Goal: Task Accomplishment & Management: Manage account settings

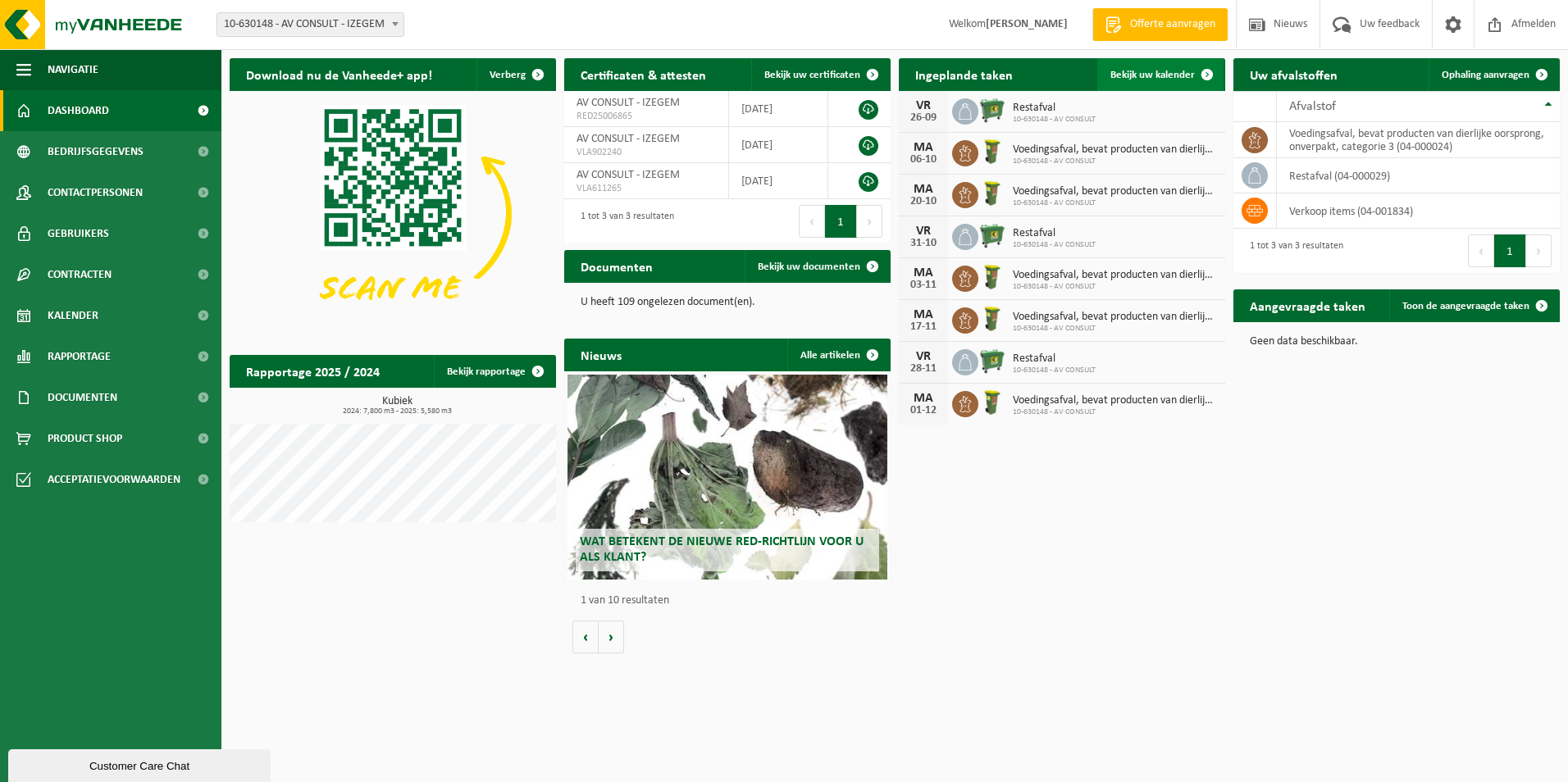
click at [1146, 71] on span "Bekijk uw kalender" at bounding box center [1152, 74] width 84 height 11
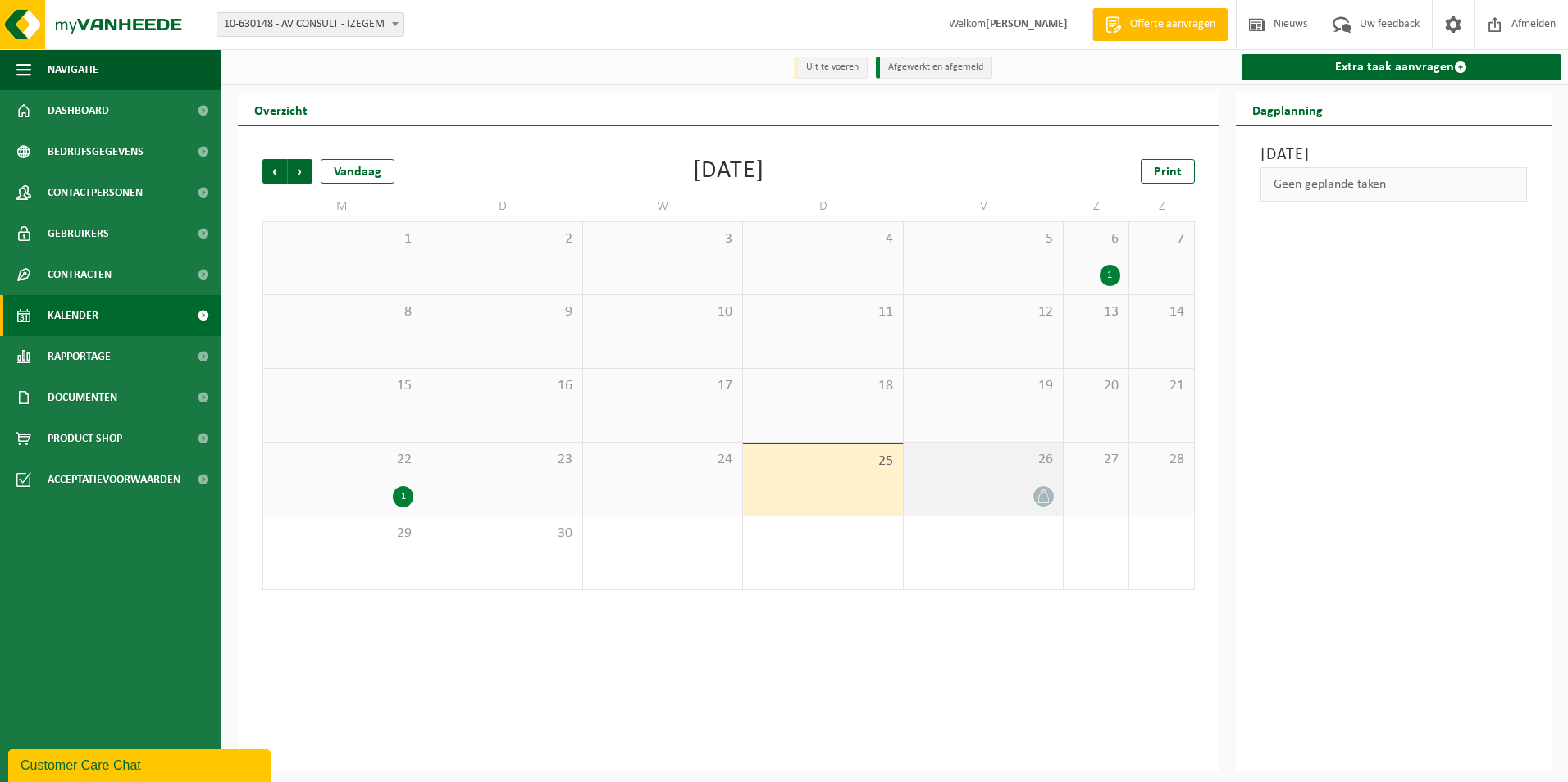
drag, startPoint x: 1007, startPoint y: 476, endPoint x: 1162, endPoint y: 392, distance: 176.3
click at [1009, 475] on div "26" at bounding box center [983, 479] width 159 height 73
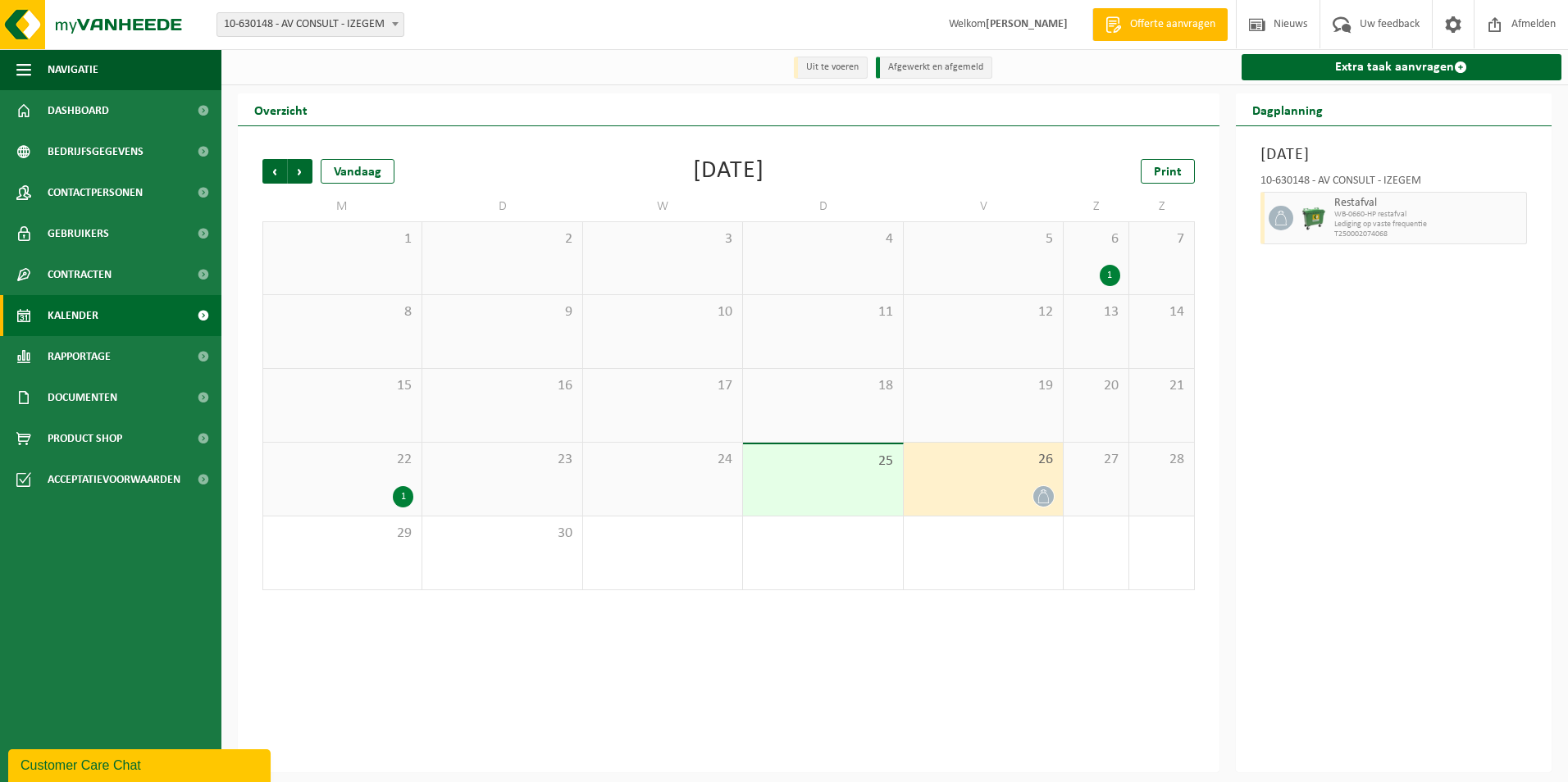
click at [1278, 220] on icon at bounding box center [1281, 218] width 15 height 15
click at [1313, 217] on img at bounding box center [1314, 218] width 25 height 25
click at [1007, 467] on span "26" at bounding box center [983, 460] width 143 height 18
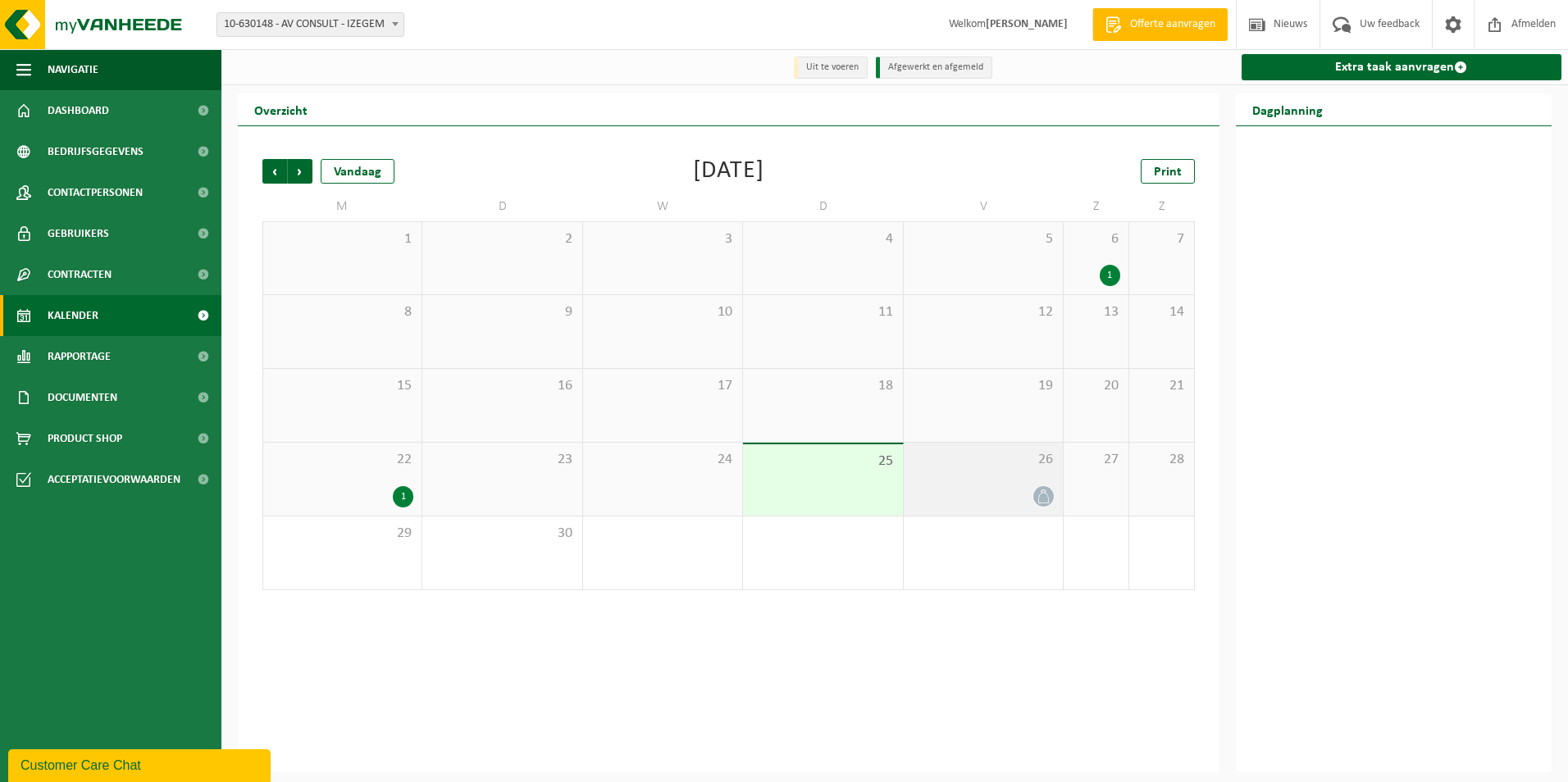
click at [1005, 467] on span "26" at bounding box center [983, 460] width 143 height 18
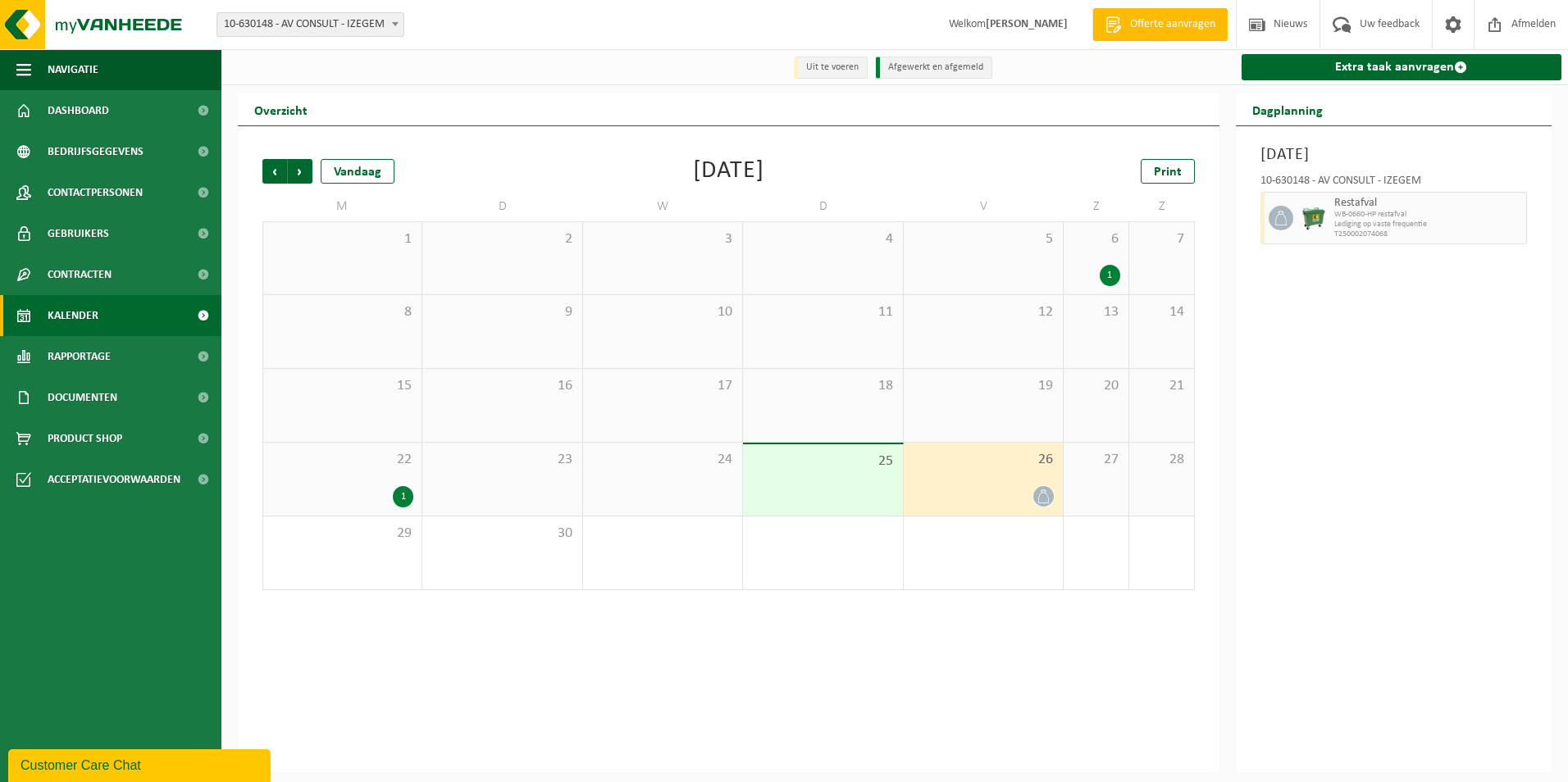
click at [1368, 203] on span "Restafval" at bounding box center [1428, 203] width 188 height 13
click at [1443, 154] on h3 "[DATE]" at bounding box center [1395, 155] width 268 height 25
click at [1377, 17] on span "Uw feedback" at bounding box center [1390, 24] width 68 height 49
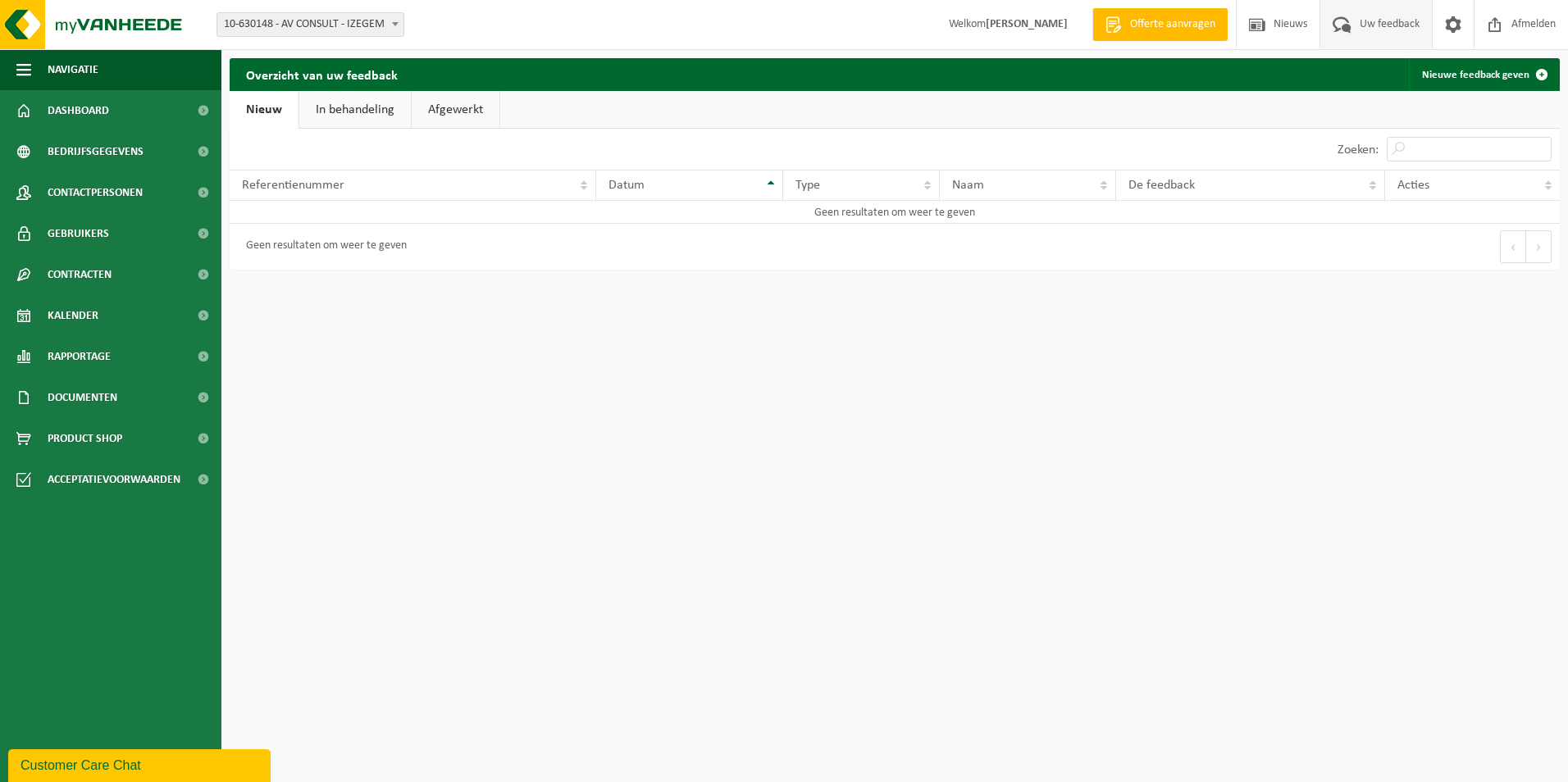
click at [341, 103] on link "In behandeling" at bounding box center [354, 110] width 112 height 38
click at [460, 107] on link "Afgewerkt" at bounding box center [458, 110] width 88 height 38
click at [73, 309] on span "Kalender" at bounding box center [74, 315] width 51 height 41
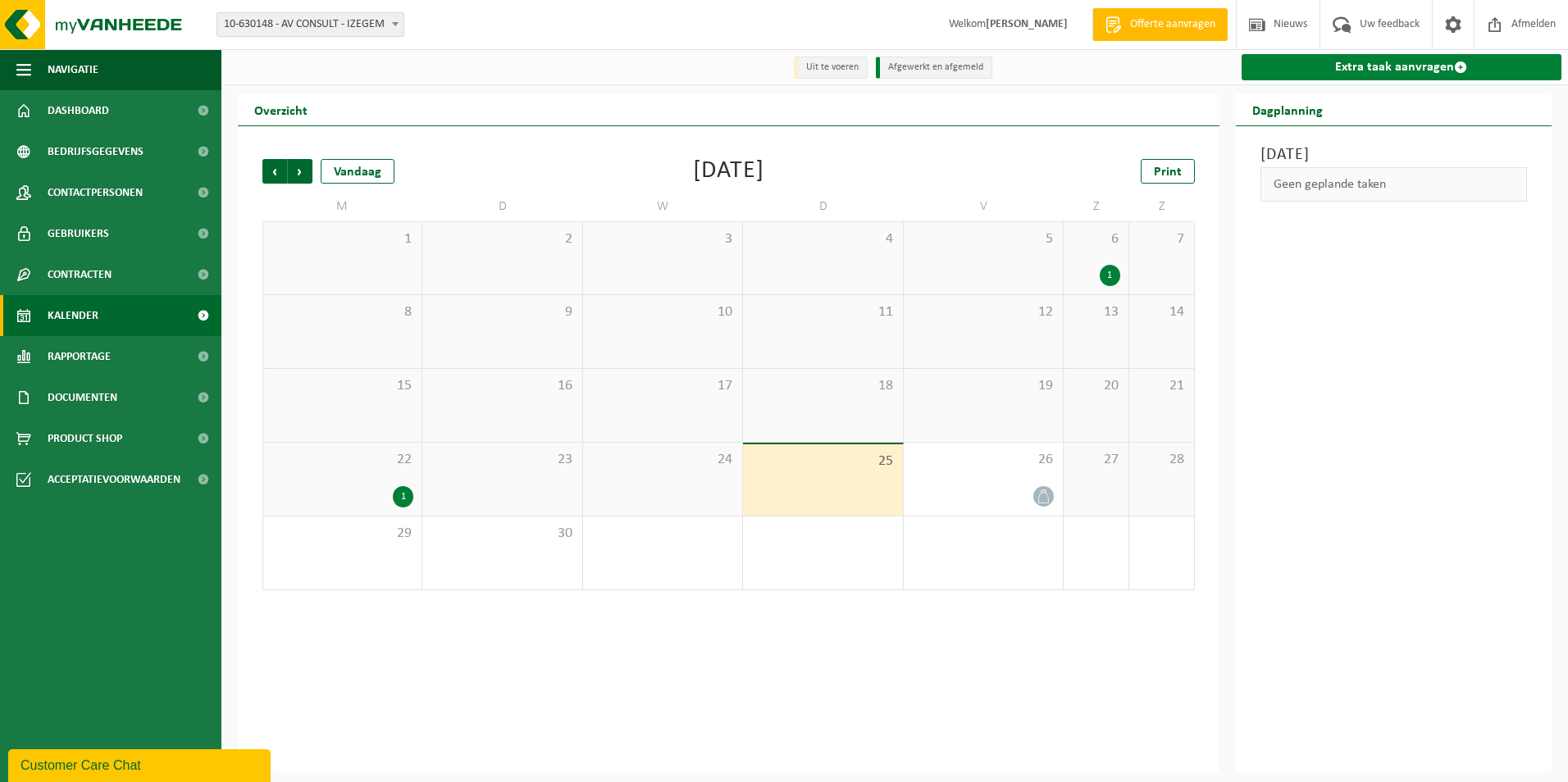
click at [1400, 59] on link "Extra taak aanvragen" at bounding box center [1402, 68] width 321 height 26
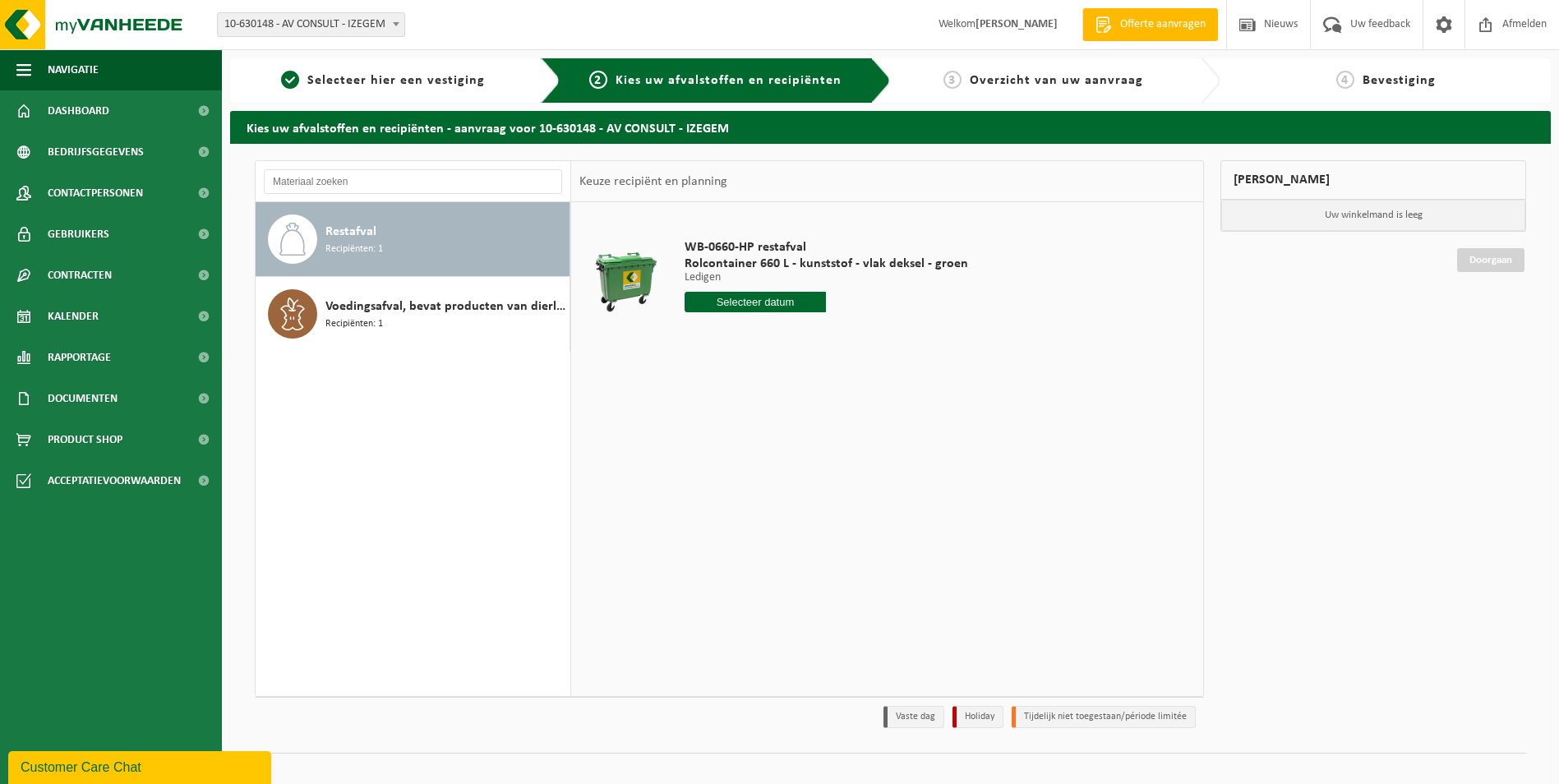
click at [346, 237] on span "Restafval" at bounding box center [351, 232] width 51 height 20
click at [413, 74] on span "Selecteer hier een vestiging" at bounding box center [396, 80] width 177 height 13
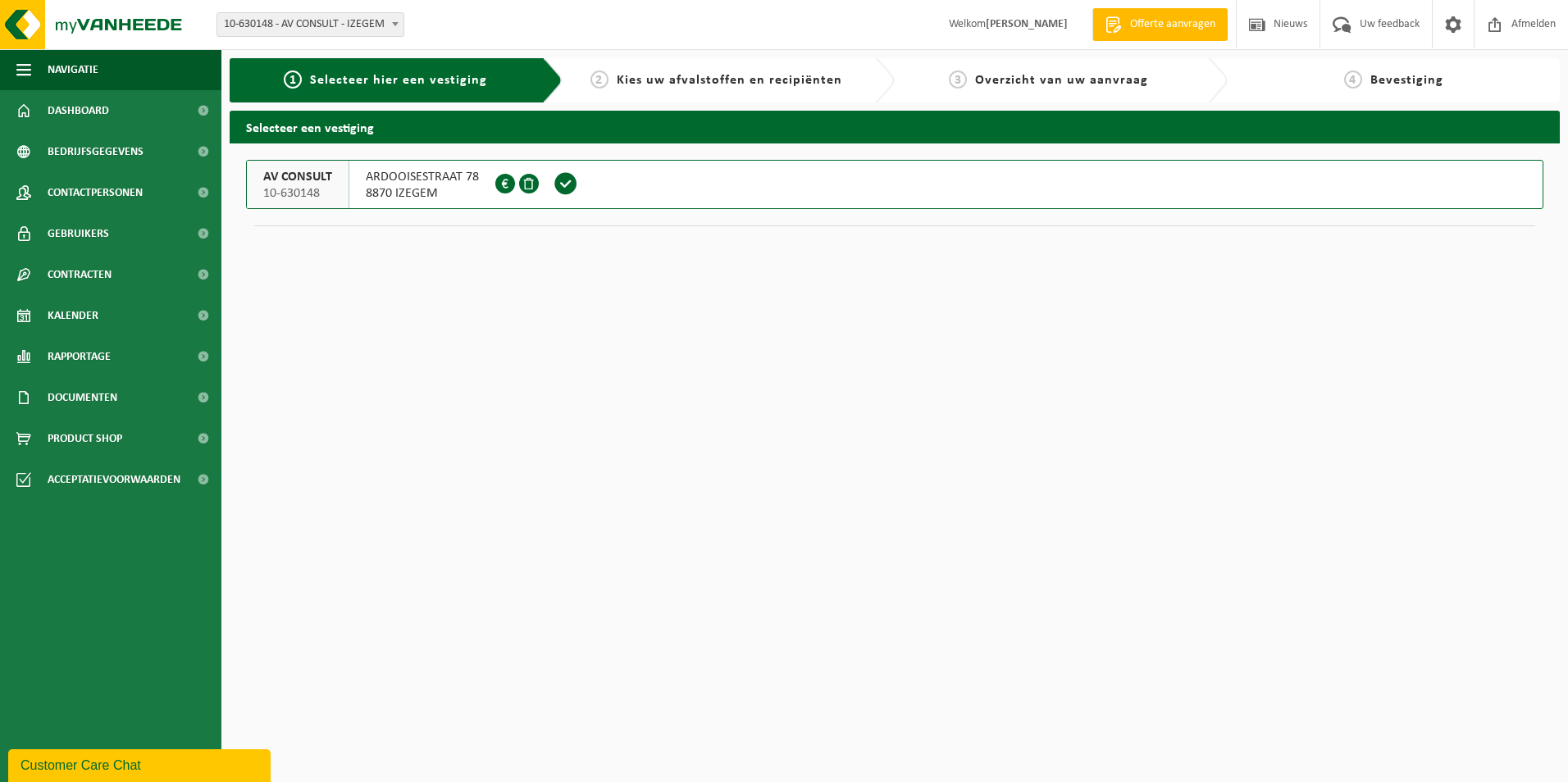
click at [412, 182] on span "ARDOOISESTRAAT 78" at bounding box center [422, 177] width 113 height 17
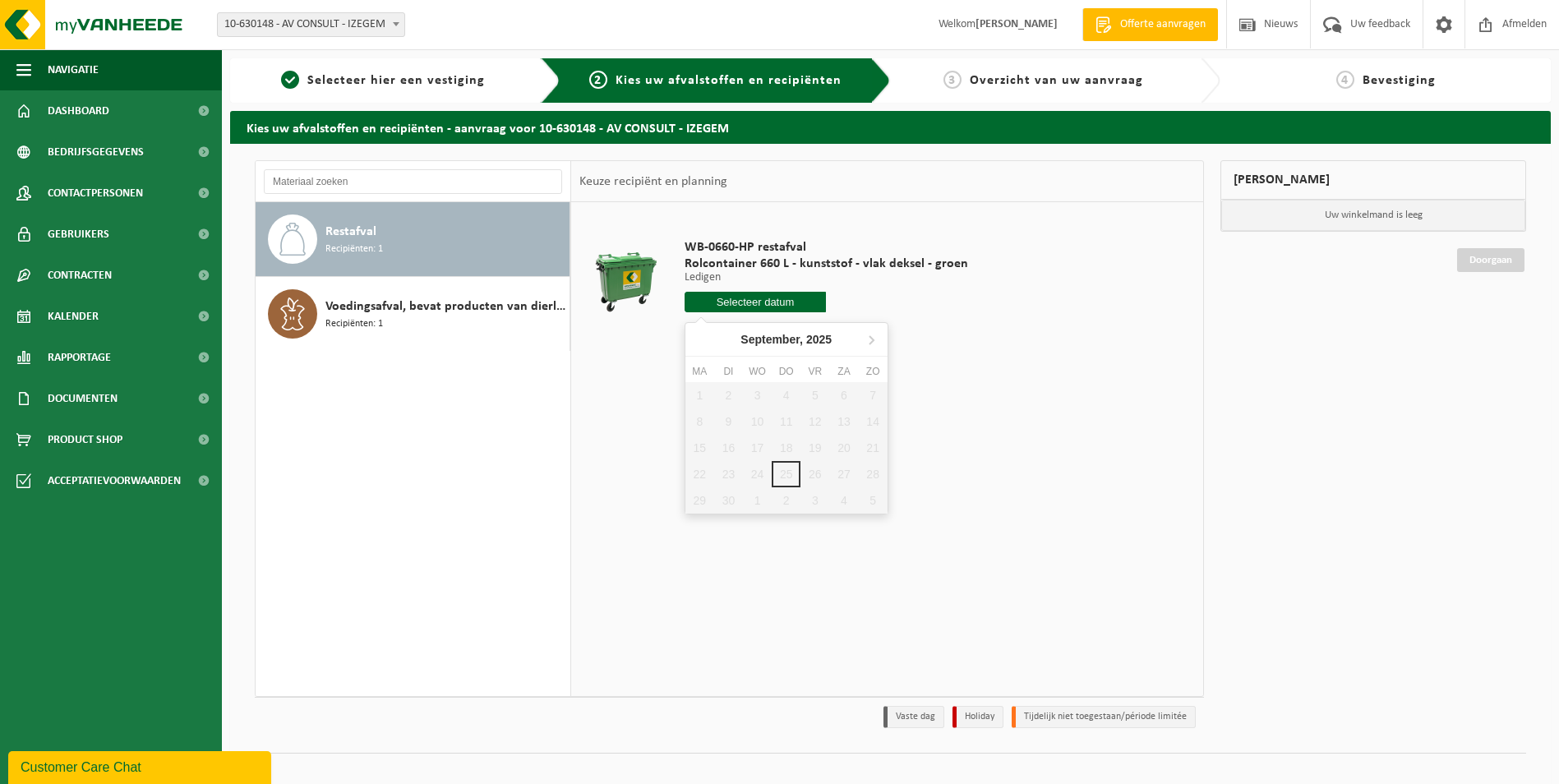
click at [763, 301] on input "text" at bounding box center [756, 301] width 142 height 21
click at [872, 332] on icon at bounding box center [871, 339] width 26 height 26
click at [873, 331] on icon at bounding box center [871, 339] width 26 height 26
click at [1098, 378] on div "WB-0660-HP restafval Rolcontainer 660 L - kunststof - vlak deksel - groen Ledig…" at bounding box center [887, 449] width 632 height 493
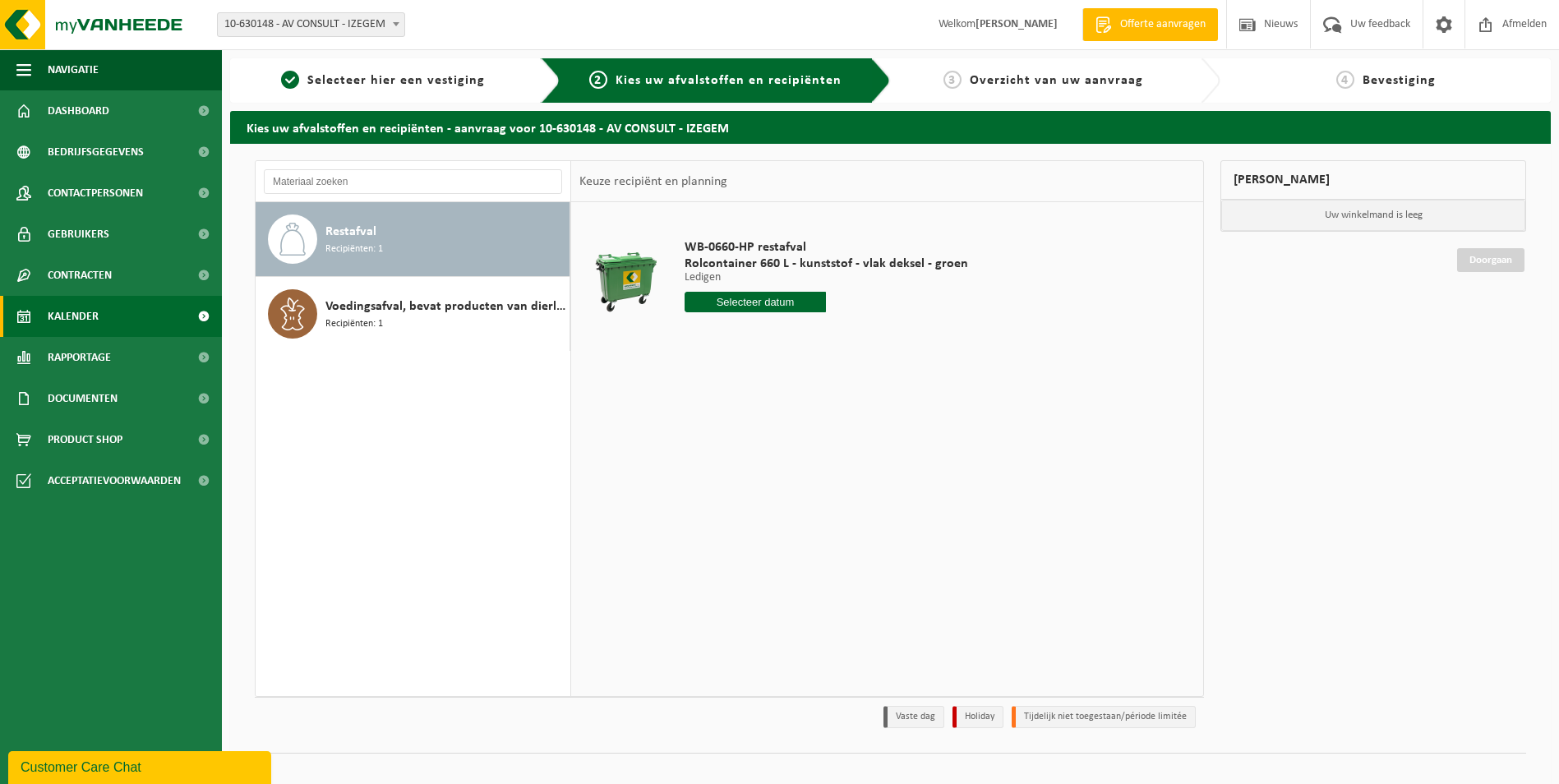
click at [64, 310] on span "Kalender" at bounding box center [74, 316] width 51 height 41
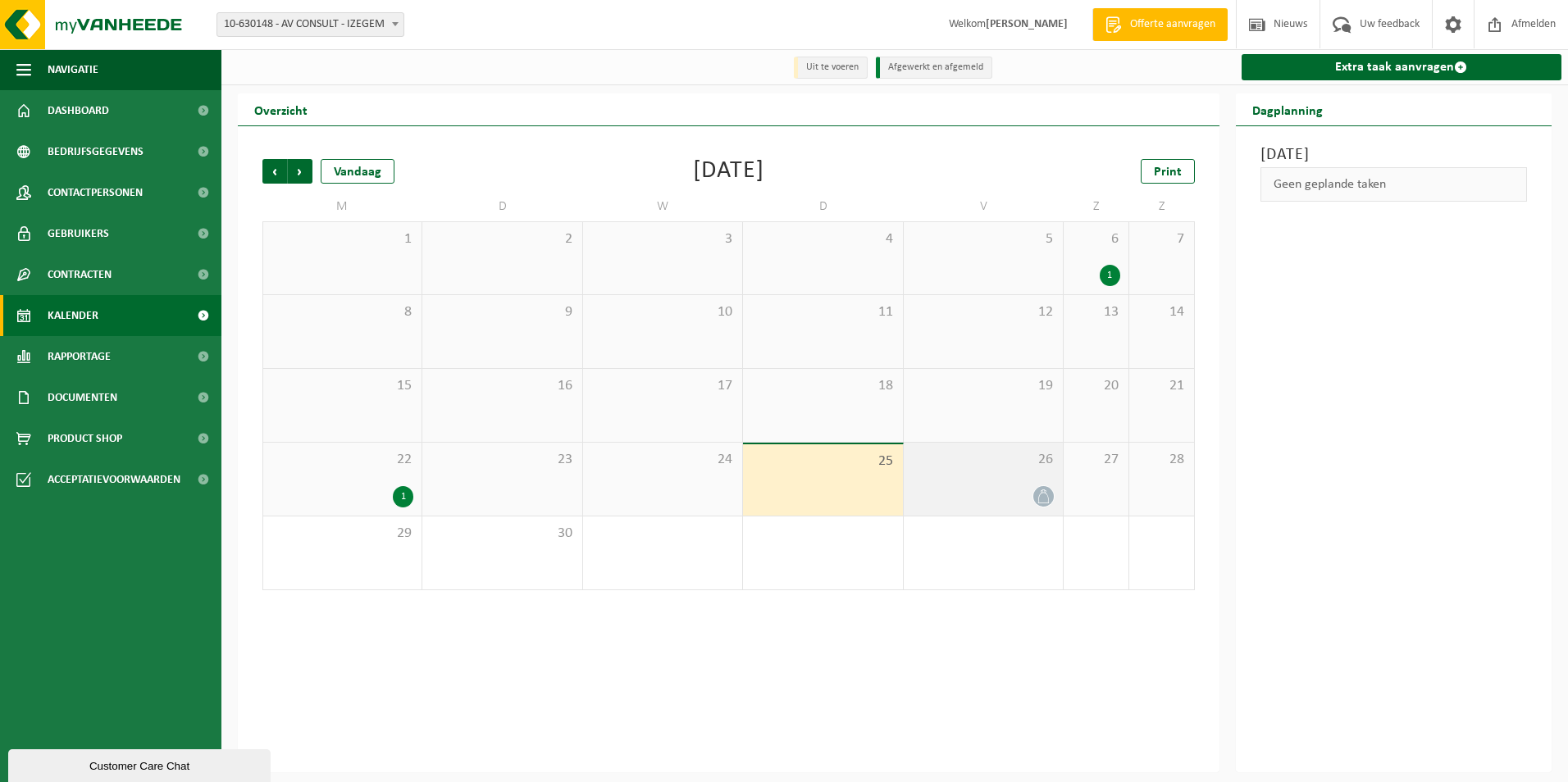
click at [1020, 482] on div "26" at bounding box center [983, 479] width 159 height 73
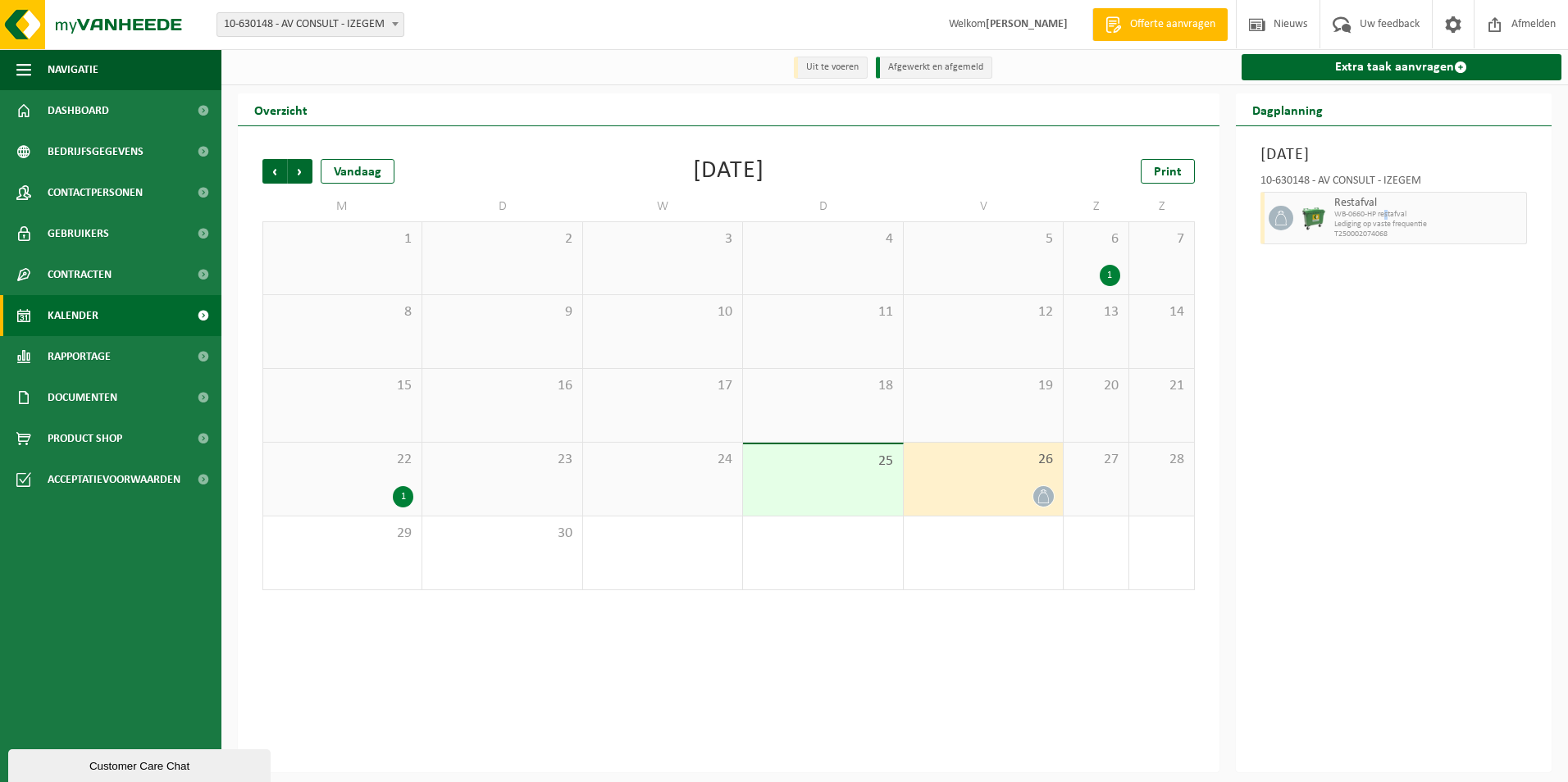
click at [1382, 211] on span "WB-0660-HP restafval" at bounding box center [1428, 215] width 188 height 10
drag, startPoint x: 1382, startPoint y: 211, endPoint x: 1323, endPoint y: 172, distance: 70.7
click at [1323, 176] on div "10-630148 - AV CONSULT - IZEGEM" at bounding box center [1395, 183] width 268 height 17
click at [1322, 156] on h3 "Vrijdag 26 september 2025" at bounding box center [1395, 155] width 268 height 25
click at [1279, 216] on icon at bounding box center [1281, 218] width 15 height 15
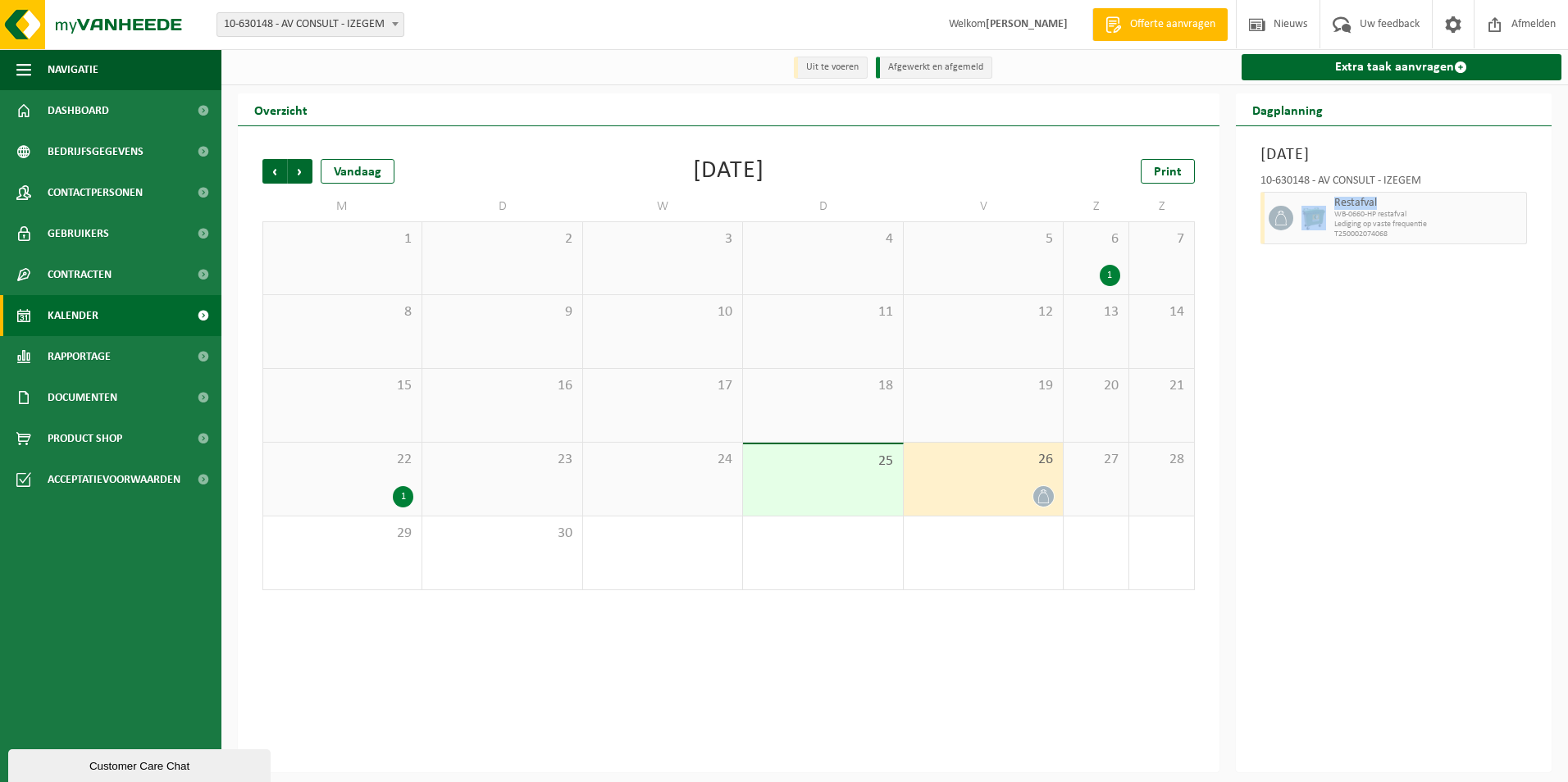
drag, startPoint x: 1279, startPoint y: 216, endPoint x: 1291, endPoint y: 216, distance: 12.0
click at [1291, 216] on span at bounding box center [1281, 218] width 25 height 25
drag, startPoint x: 1291, startPoint y: 216, endPoint x: 1323, endPoint y: 219, distance: 32.1
click at [1309, 216] on img at bounding box center [1314, 218] width 25 height 25
click at [1357, 223] on span "Lediging op vaste frequentie" at bounding box center [1428, 225] width 188 height 10
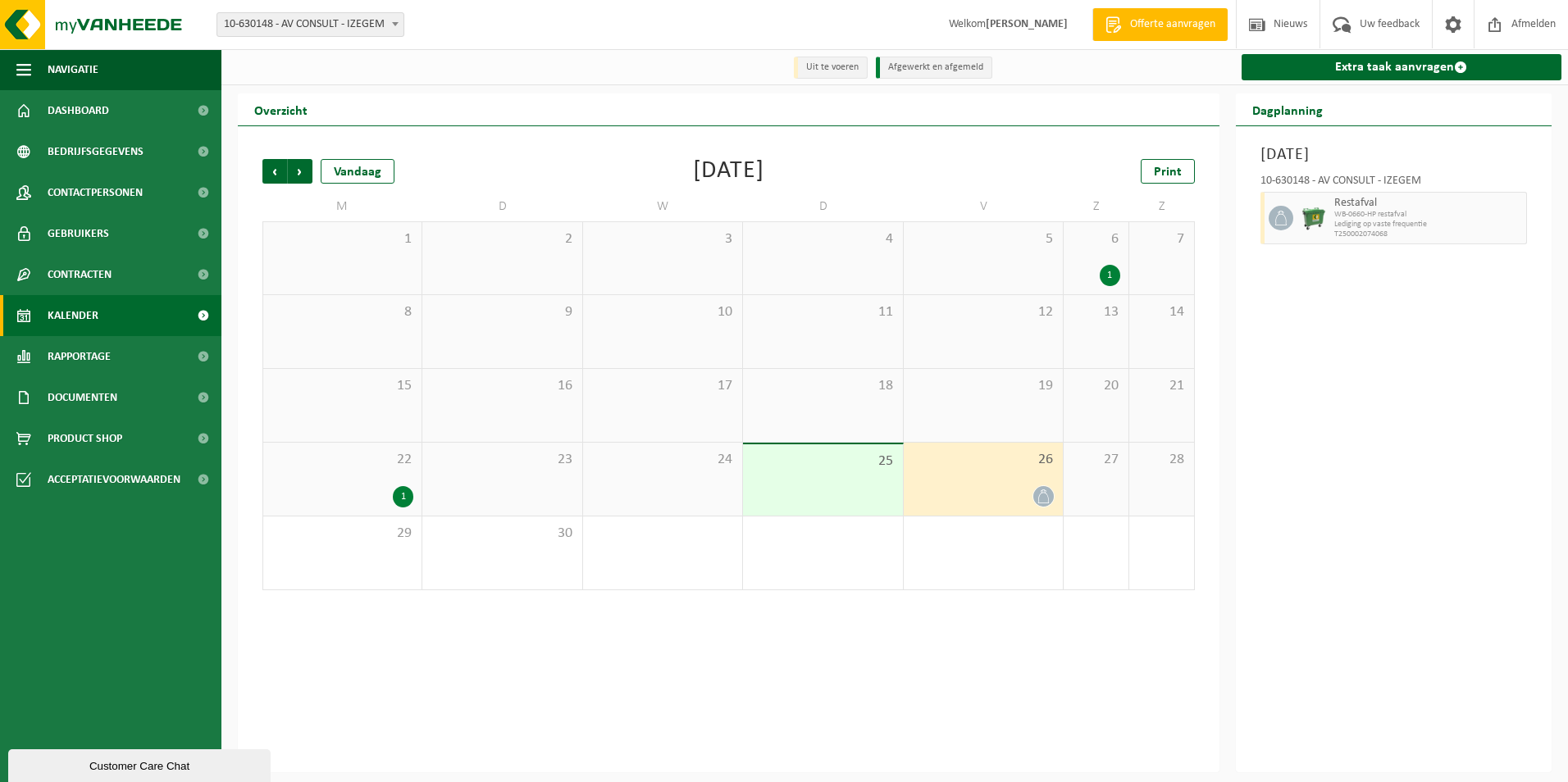
click at [1438, 224] on span "Lediging op vaste frequentie" at bounding box center [1428, 225] width 188 height 10
click at [1438, 223] on span "Lediging op vaste frequentie" at bounding box center [1428, 225] width 188 height 10
click at [1378, 28] on span "Uw feedback" at bounding box center [1390, 24] width 68 height 49
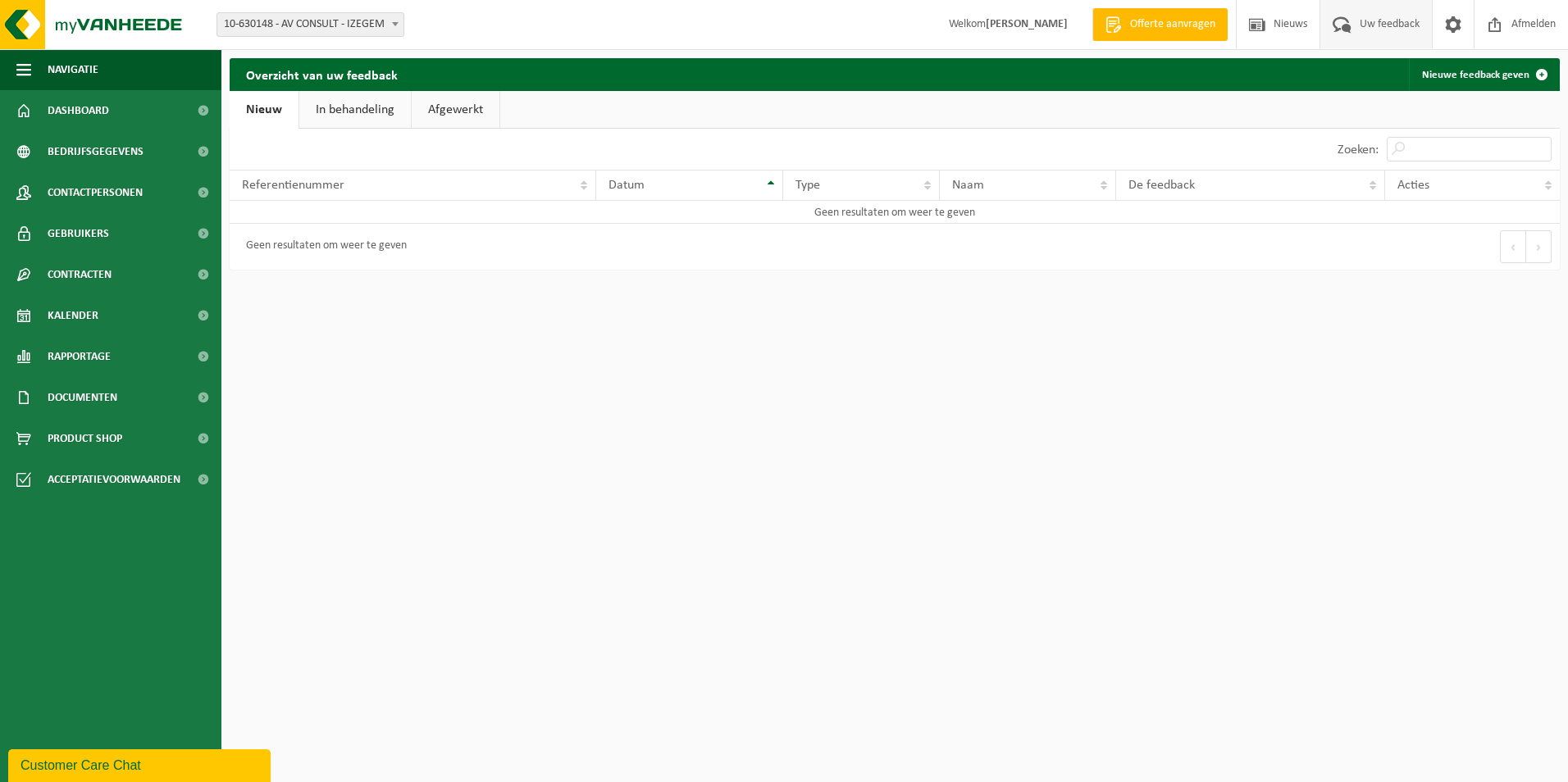
click at [1014, 20] on strong "[PERSON_NAME]" at bounding box center [1026, 24] width 82 height 12
drag, startPoint x: 1014, startPoint y: 20, endPoint x: 1290, endPoint y: 26, distance: 276.1
click at [1290, 26] on span "Nieuws" at bounding box center [1290, 24] width 42 height 49
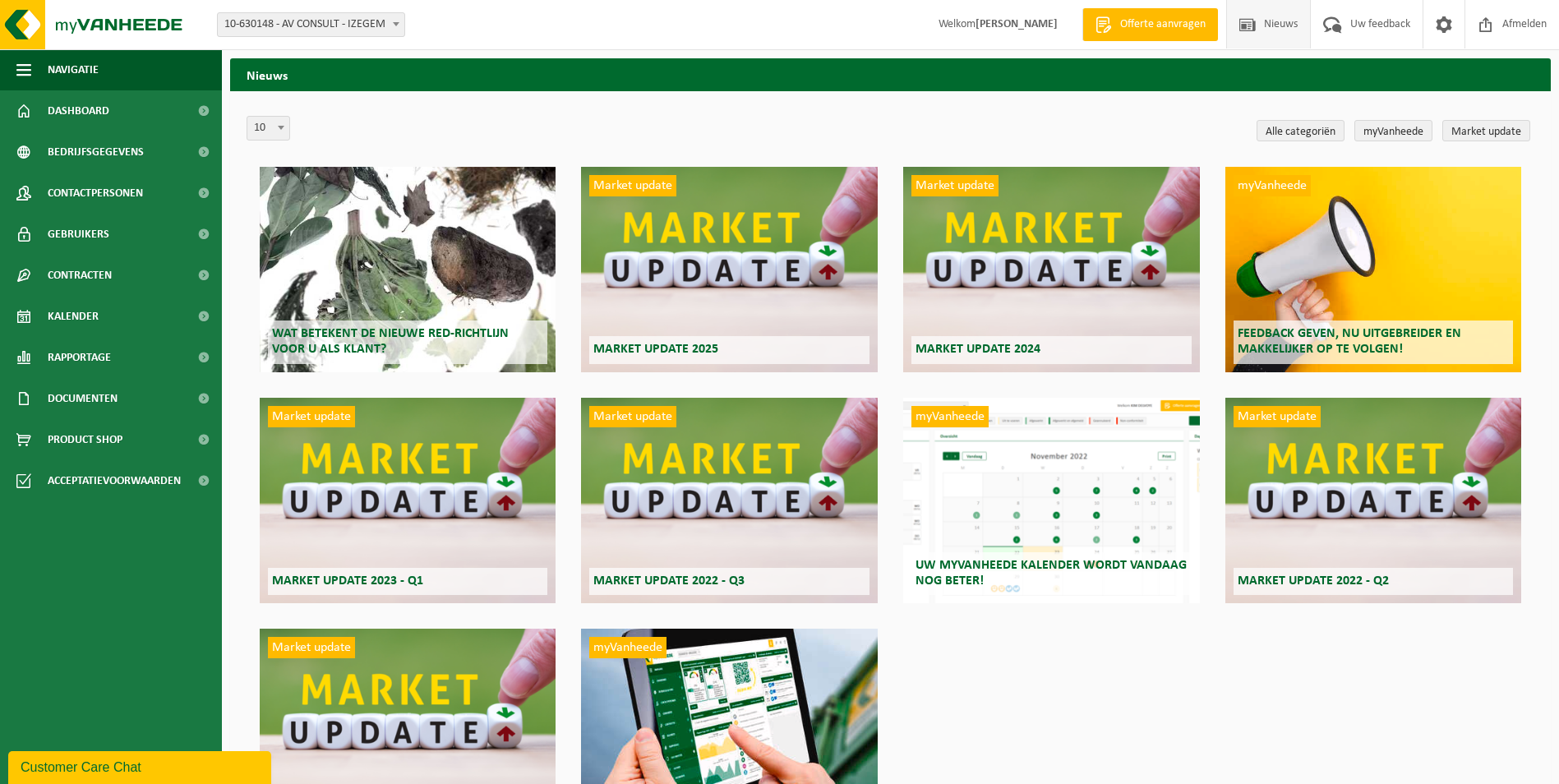
click at [998, 517] on div "myVanheede Uw myVanheede kalender wordt vandaag nog beter!" at bounding box center [1051, 500] width 296 height 205
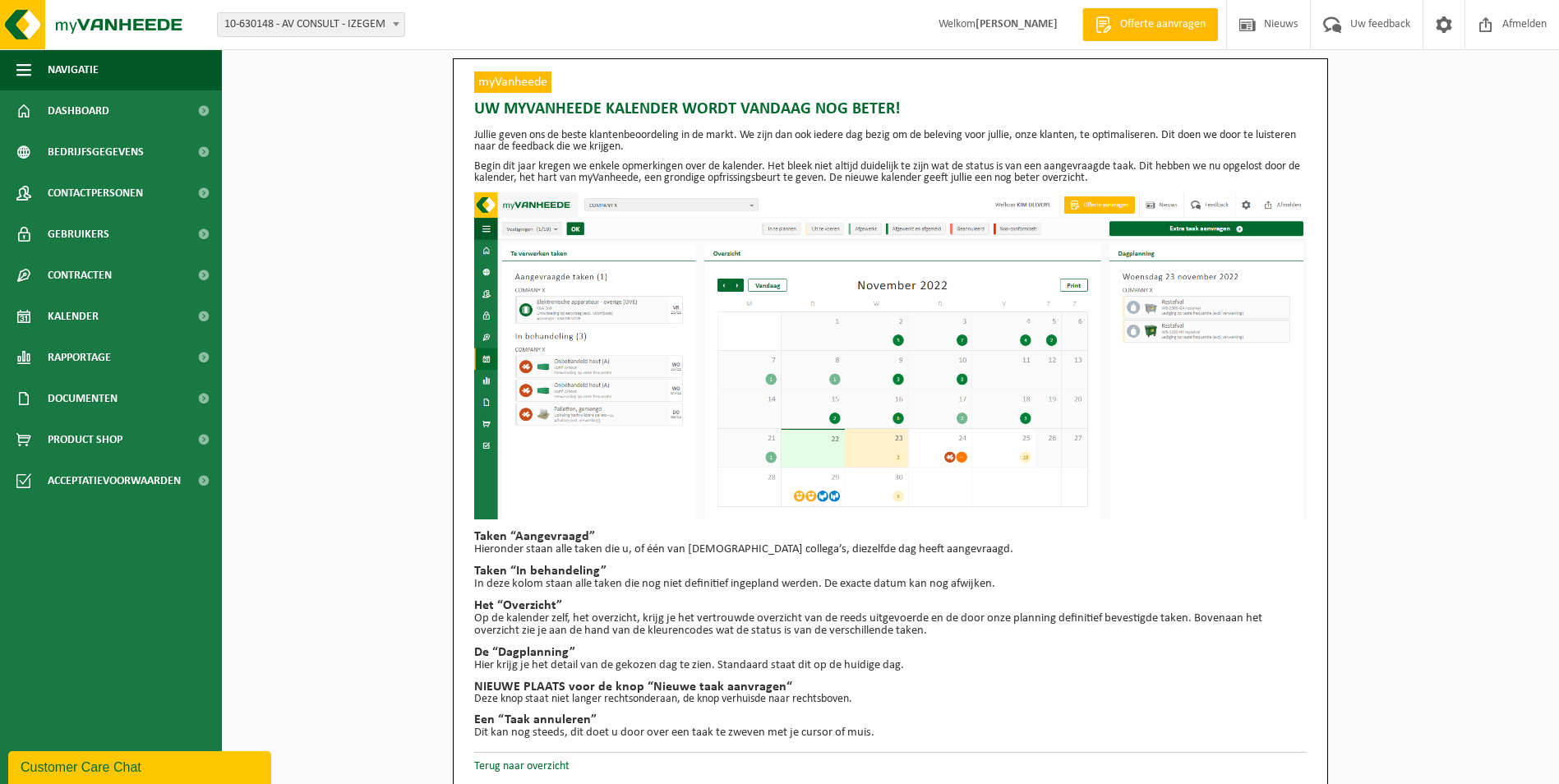
drag, startPoint x: 532, startPoint y: 721, endPoint x: 544, endPoint y: 714, distance: 13.9
click at [536, 719] on h2 "Een “Taak annuleren”" at bounding box center [890, 720] width 832 height 13
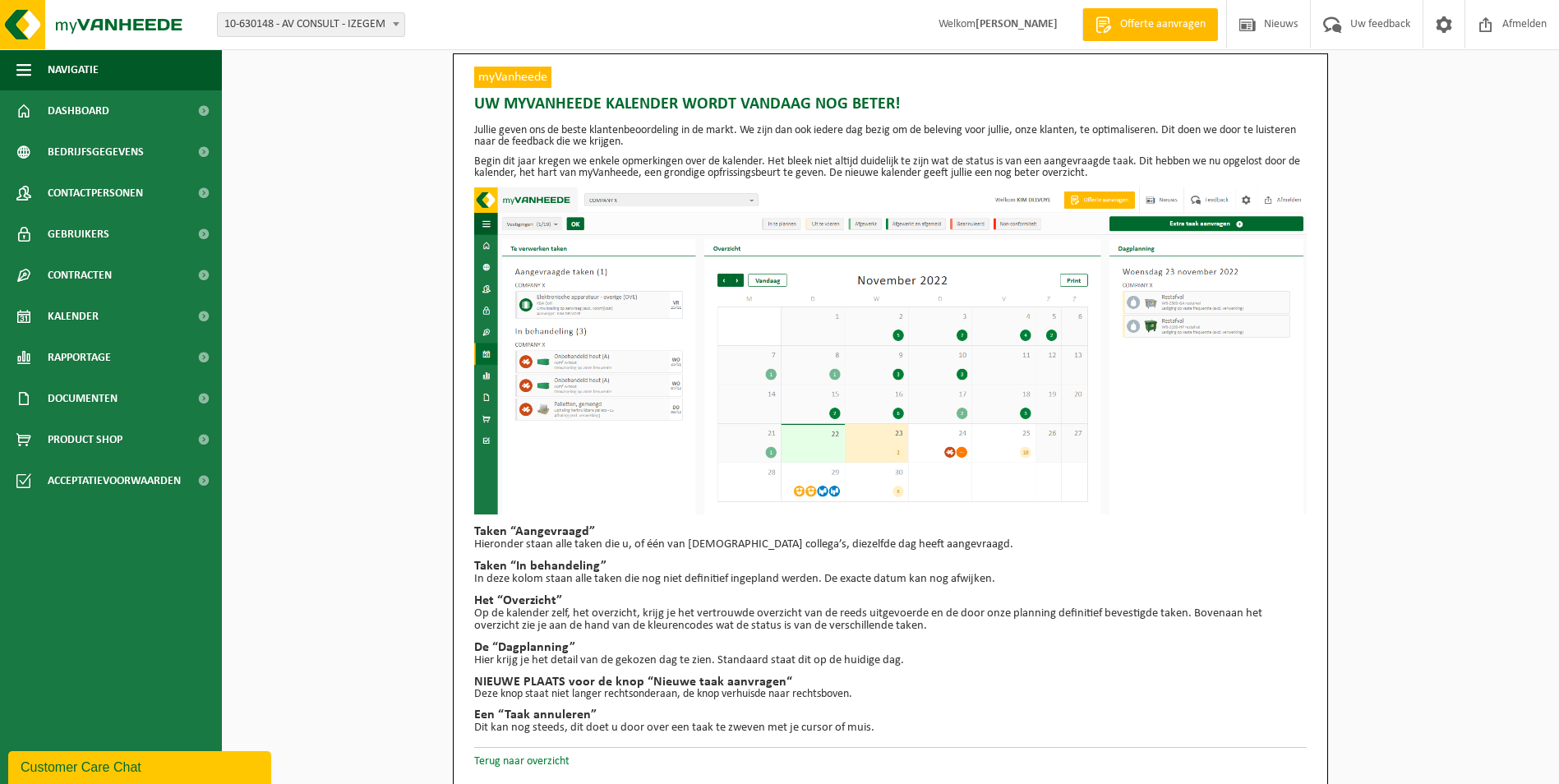
click at [540, 757] on link "Terug naar overzicht" at bounding box center [522, 761] width 95 height 12
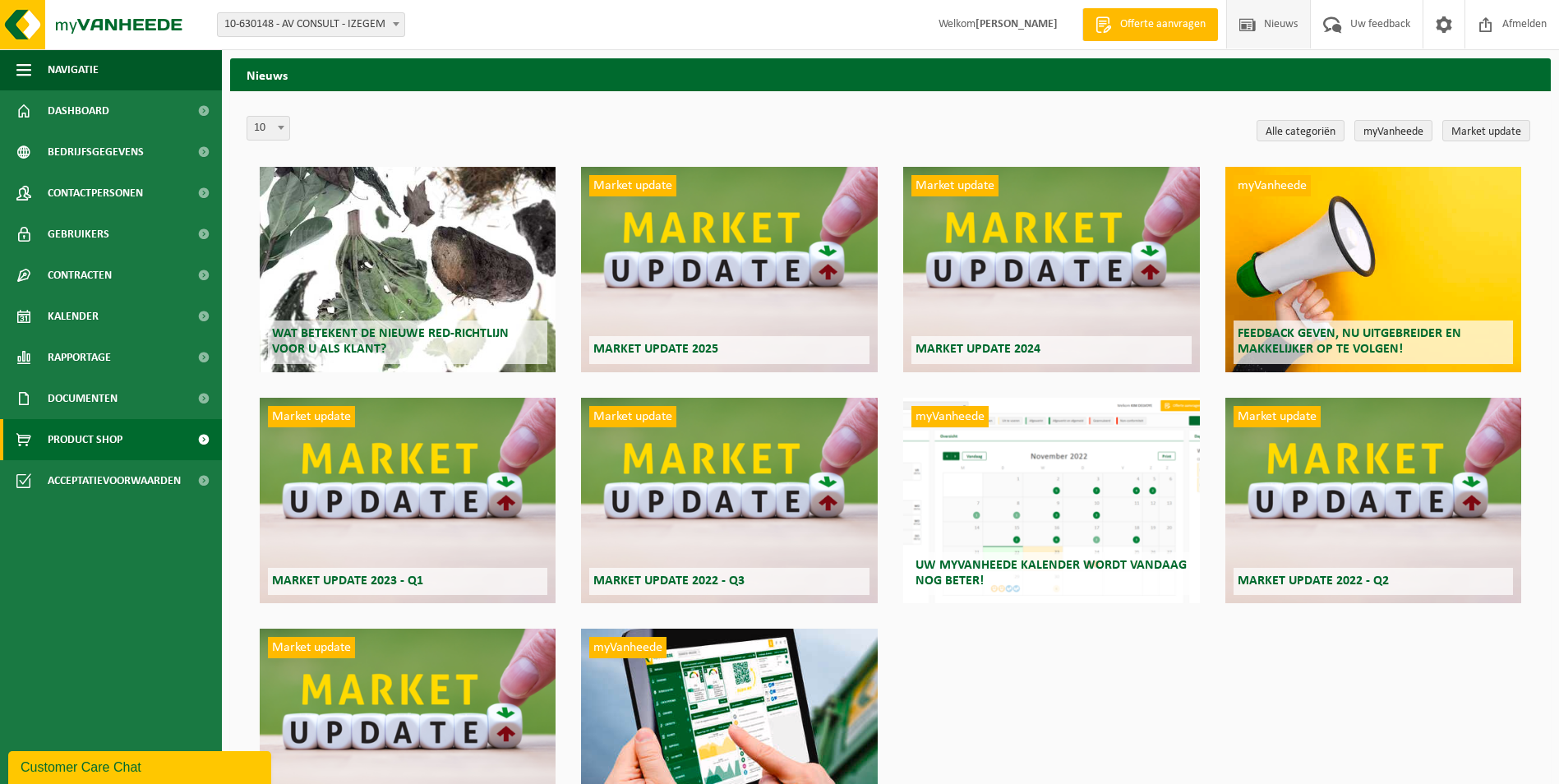
click at [65, 434] on span "Product Shop" at bounding box center [85, 440] width 75 height 41
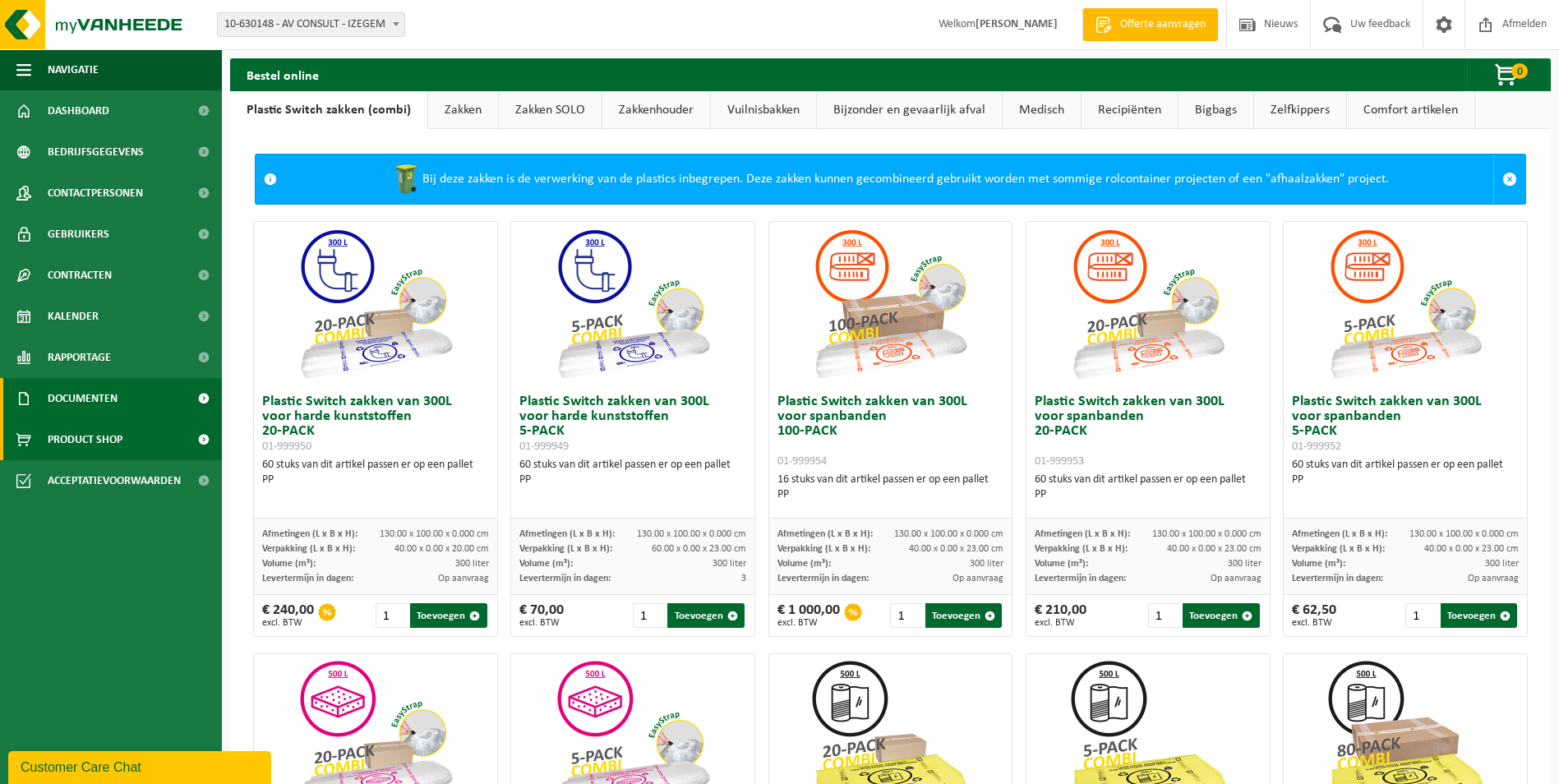
click at [85, 386] on span "Documenten" at bounding box center [83, 399] width 70 height 41
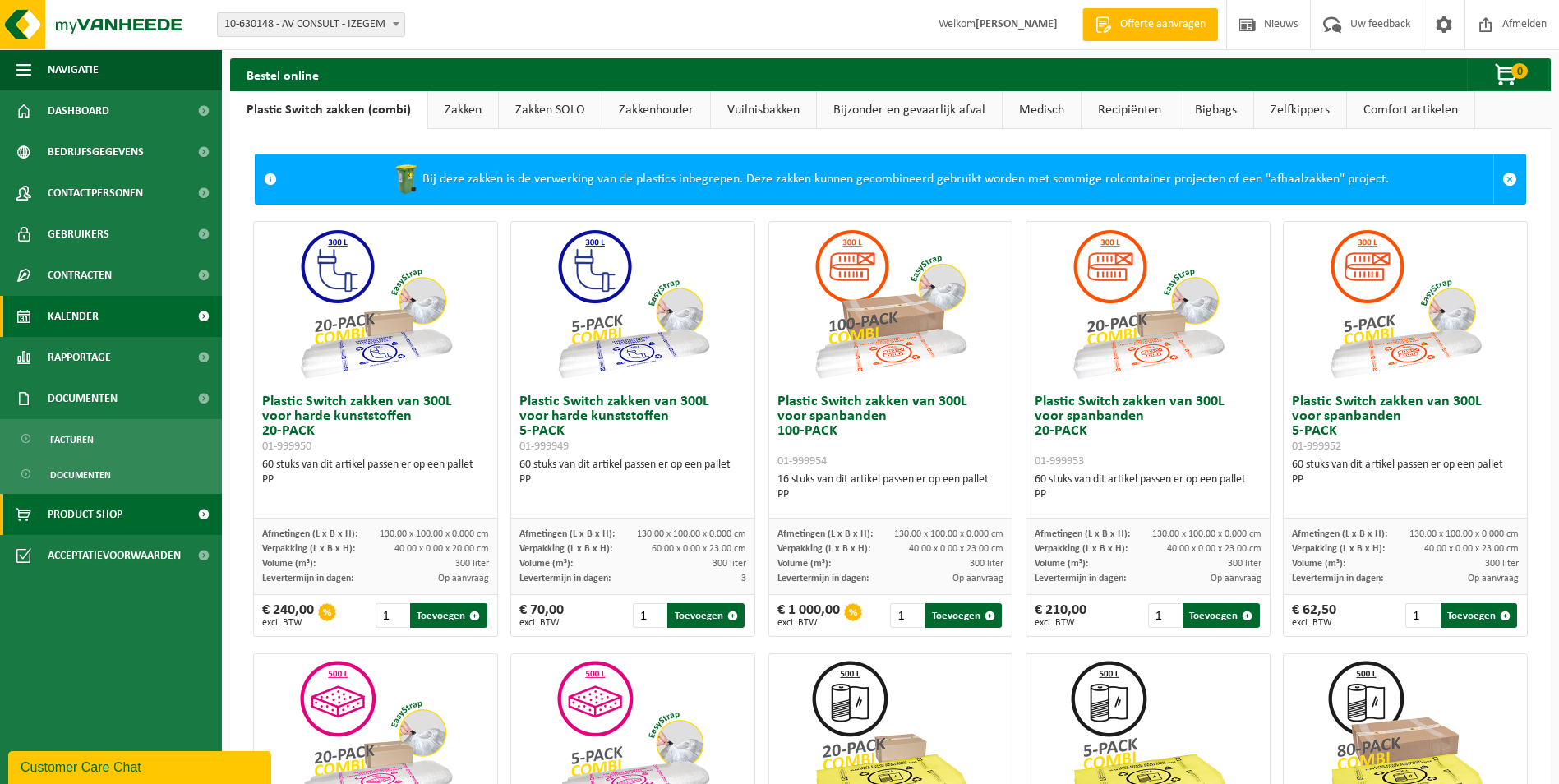
click at [90, 310] on span "Kalender" at bounding box center [74, 316] width 51 height 41
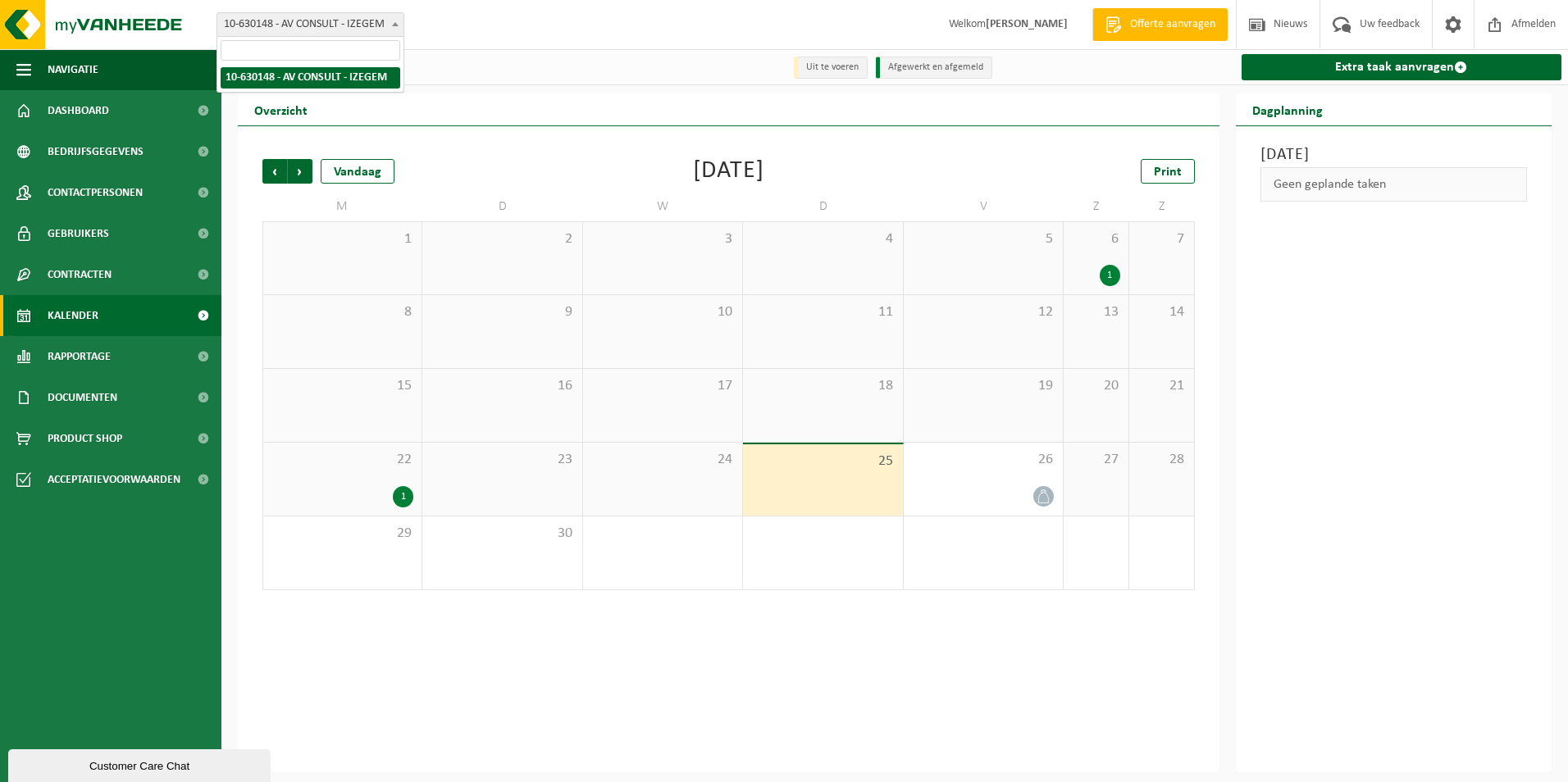
click at [368, 19] on span "10-630148 - AV CONSULT - IZEGEM" at bounding box center [310, 25] width 186 height 23
click at [297, 167] on span "Volgende" at bounding box center [300, 172] width 25 height 25
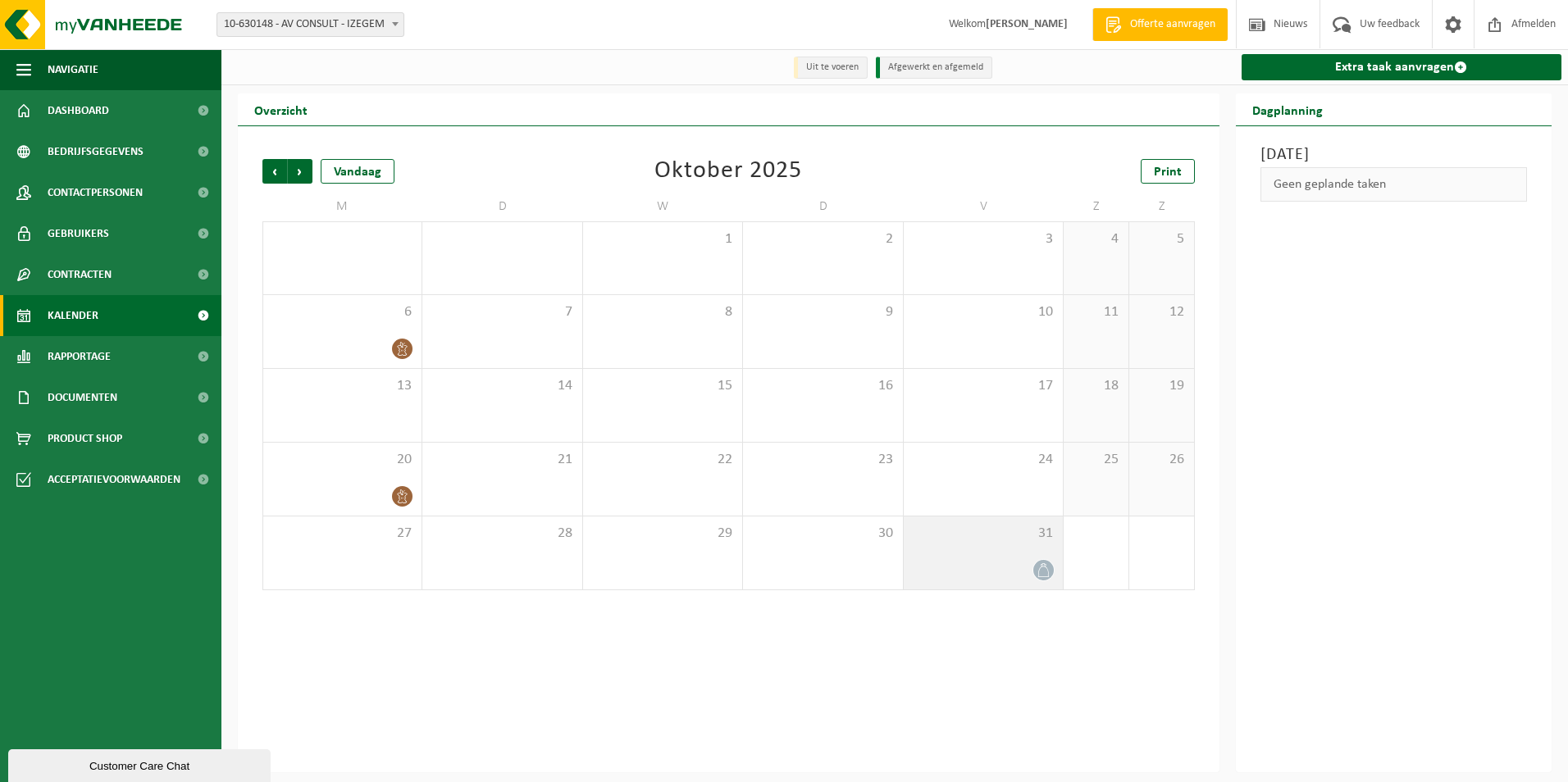
click at [1038, 570] on icon at bounding box center [1043, 570] width 14 height 14
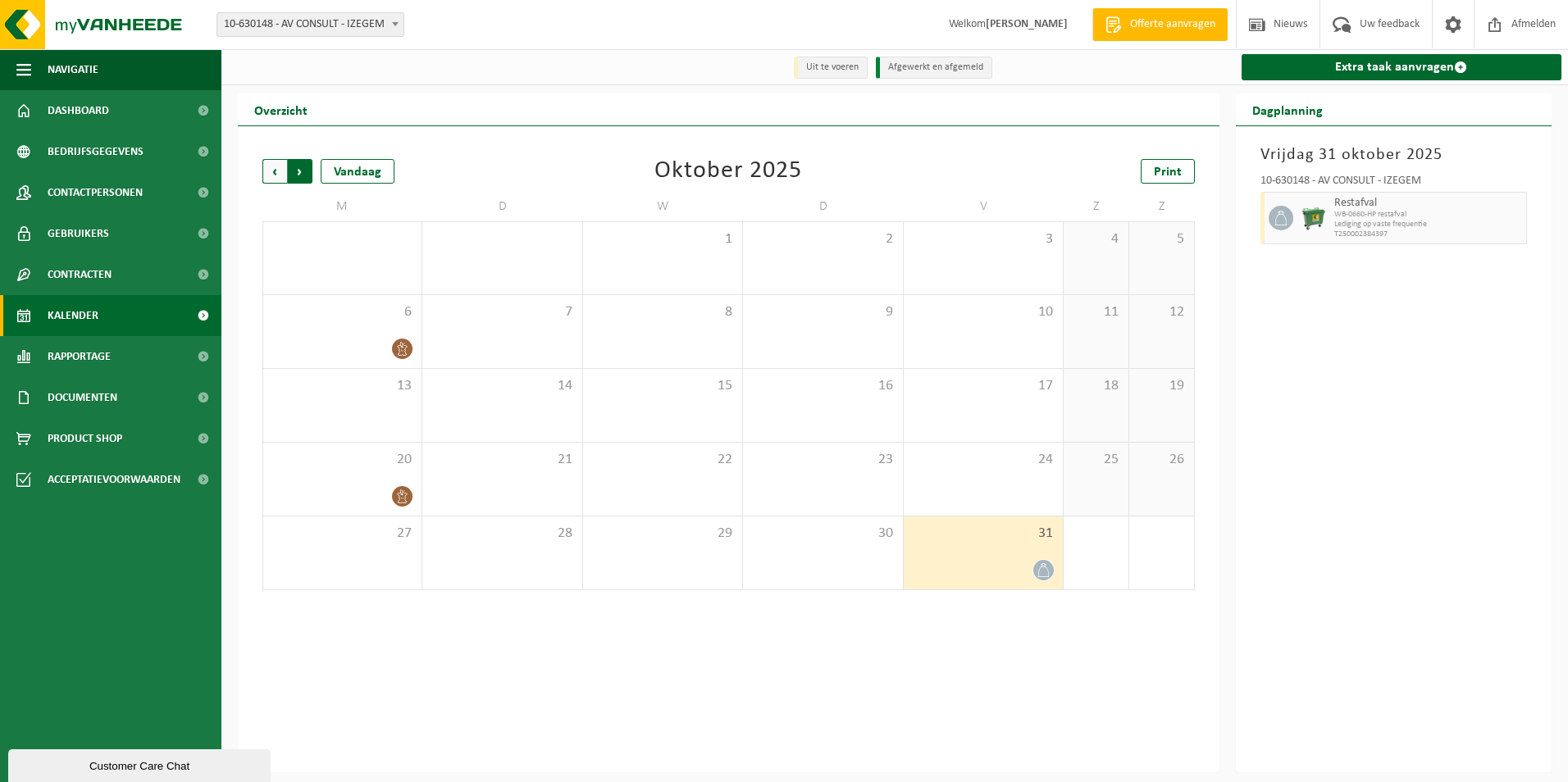
click at [270, 165] on span "Vorige" at bounding box center [275, 172] width 25 height 25
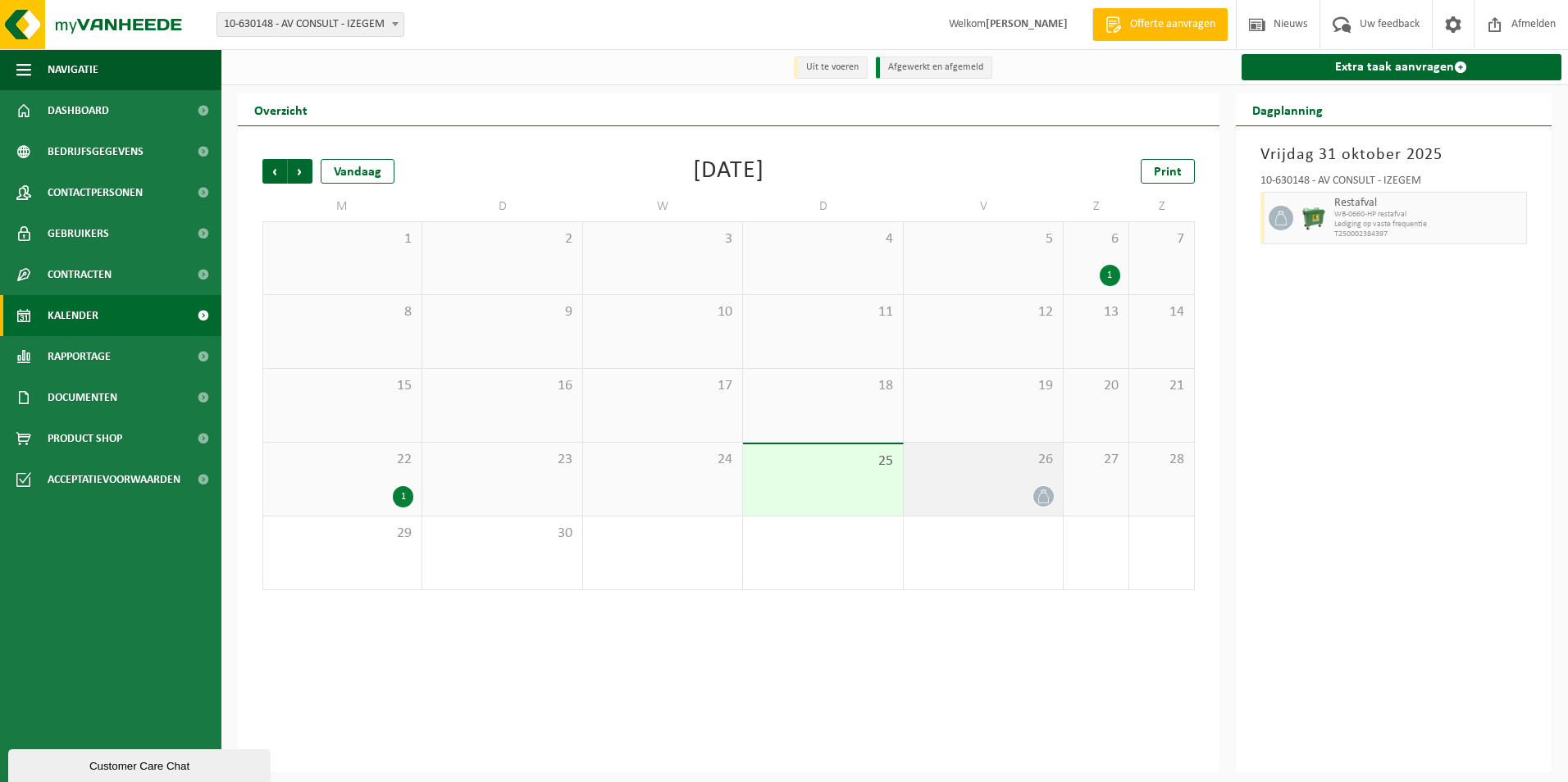
click at [971, 475] on div "26" at bounding box center [983, 479] width 159 height 73
click at [1471, 195] on div "Restafval WB-0660-HP restafval Lediging op vaste frequentie T250002074068" at bounding box center [1428, 218] width 197 height 53
click at [1532, 210] on div "10-630148 - AV CONSULT - IZEGEM Restafval WB-0660-HP restafval Lediging op vast…" at bounding box center [1394, 206] width 283 height 79
click at [1535, 210] on div "Vrijdag 26 september 2025 10-630148 - AV CONSULT - IZEGEM Restafval WB-0660-HP …" at bounding box center [1394, 449] width 316 height 646
click at [1414, 207] on span "Restafval" at bounding box center [1428, 203] width 188 height 13
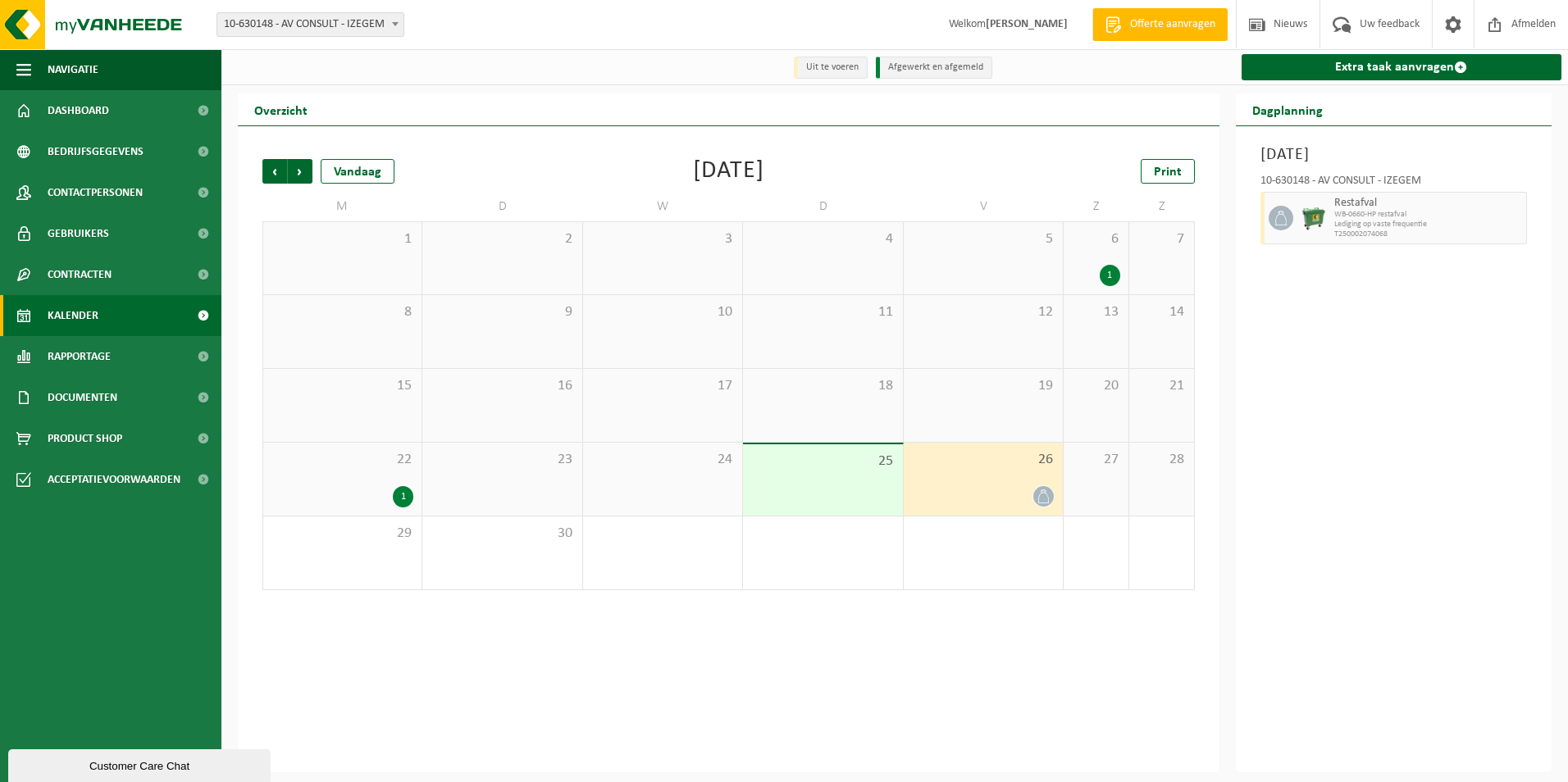
click at [1091, 249] on div "6 1" at bounding box center [1095, 258] width 64 height 72
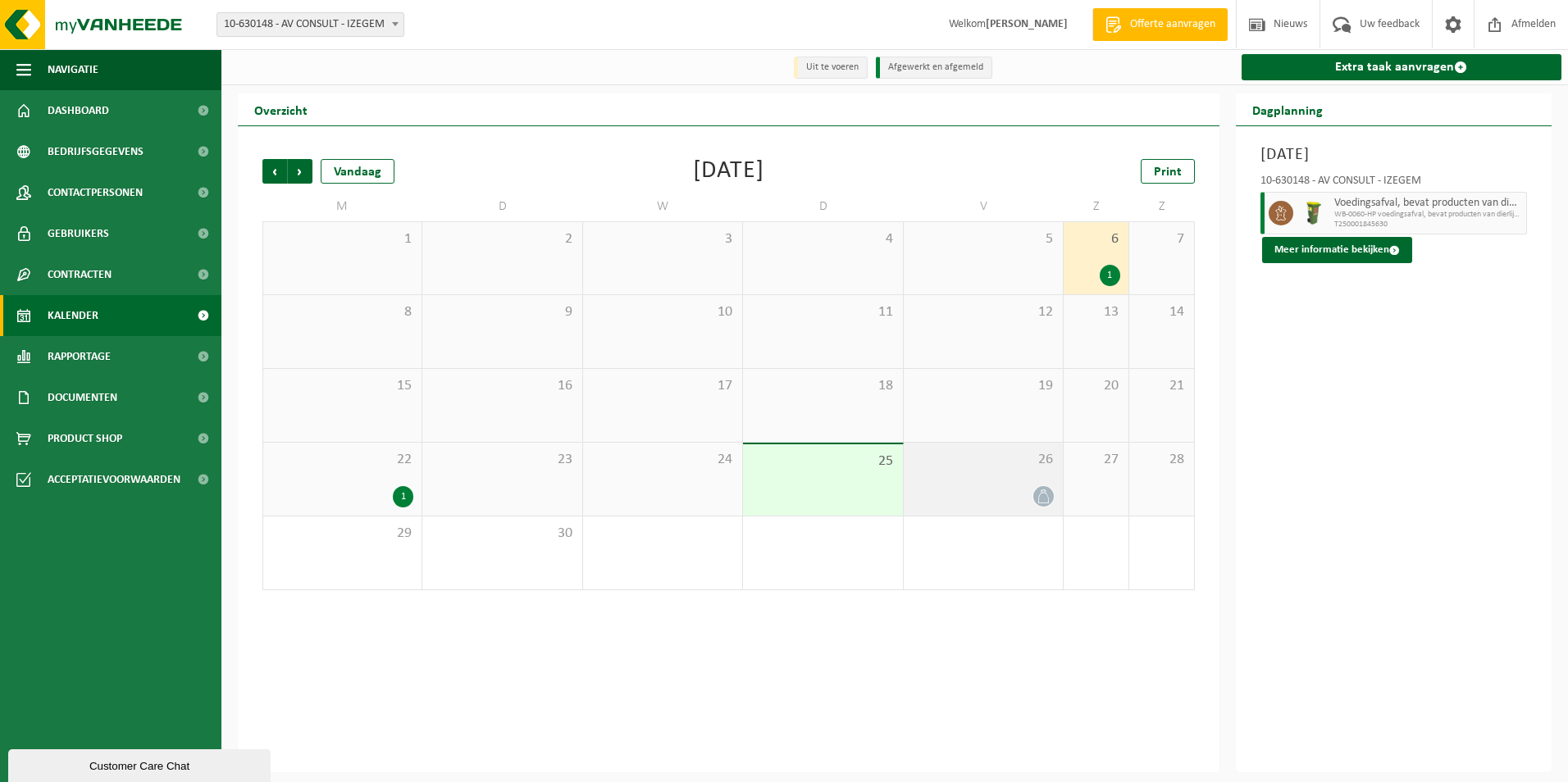
click at [976, 480] on div "26" at bounding box center [983, 479] width 159 height 73
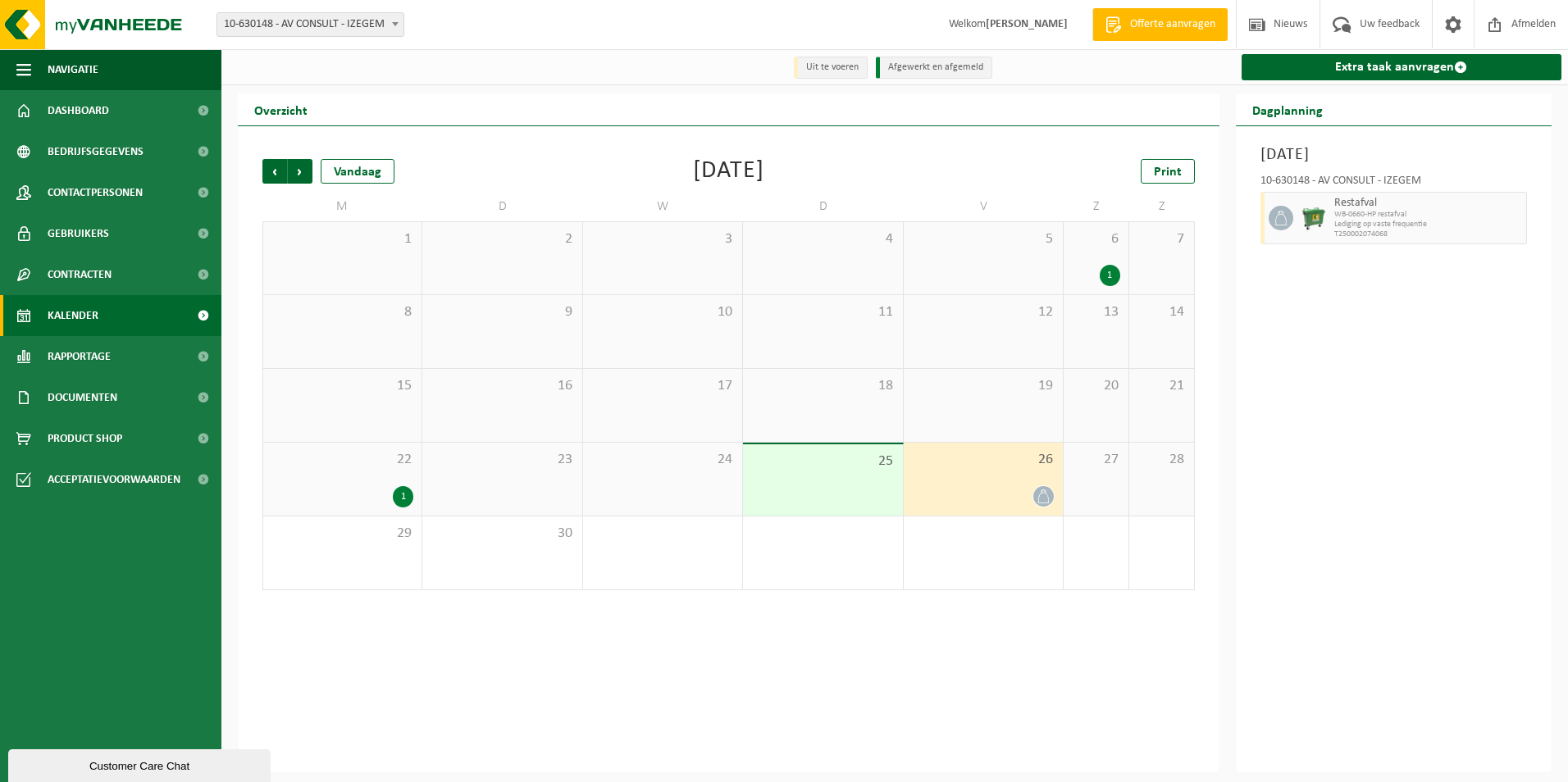
drag, startPoint x: 1415, startPoint y: 200, endPoint x: 1371, endPoint y: 182, distance: 47.5
click at [1371, 182] on div "10-630148 - AV CONSULT - IZEGEM" at bounding box center [1395, 183] width 268 height 17
click at [1374, 209] on span "Restafval" at bounding box center [1428, 203] width 188 height 13
click at [1374, 210] on span "Restafval" at bounding box center [1428, 203] width 188 height 13
drag, startPoint x: 1374, startPoint y: 210, endPoint x: 1439, endPoint y: 220, distance: 65.8
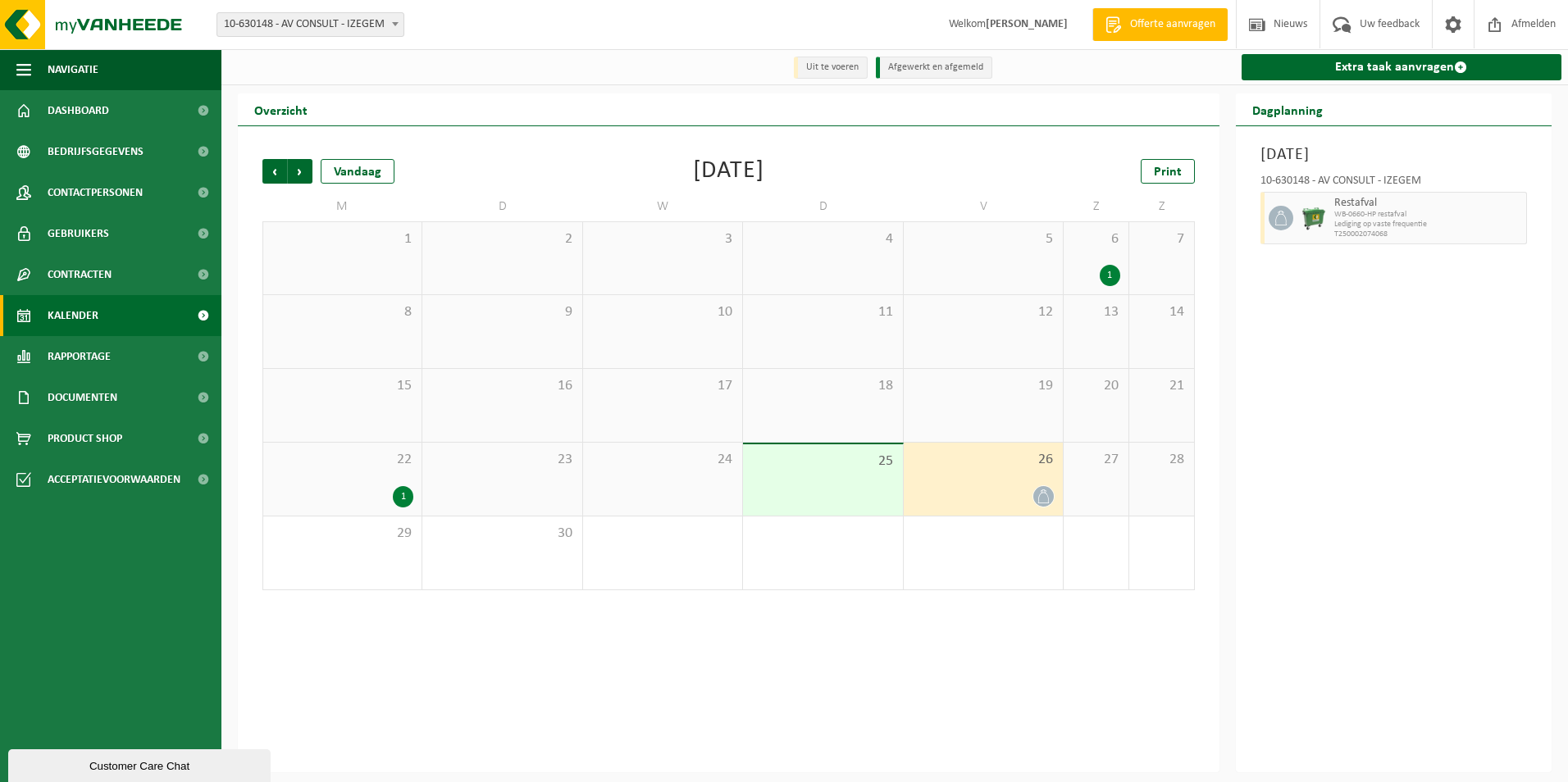
click at [1439, 220] on span "WB-0660-HP restafval" at bounding box center [1428, 215] width 188 height 10
drag, startPoint x: 1450, startPoint y: 220, endPoint x: 1477, endPoint y: 220, distance: 27.0
click at [1471, 220] on span "WB-0660-HP restafval" at bounding box center [1428, 215] width 188 height 10
drag, startPoint x: 1486, startPoint y: 224, endPoint x: 1518, endPoint y: 222, distance: 32.1
click at [1504, 223] on span "Lediging op vaste frequentie" at bounding box center [1428, 225] width 188 height 10
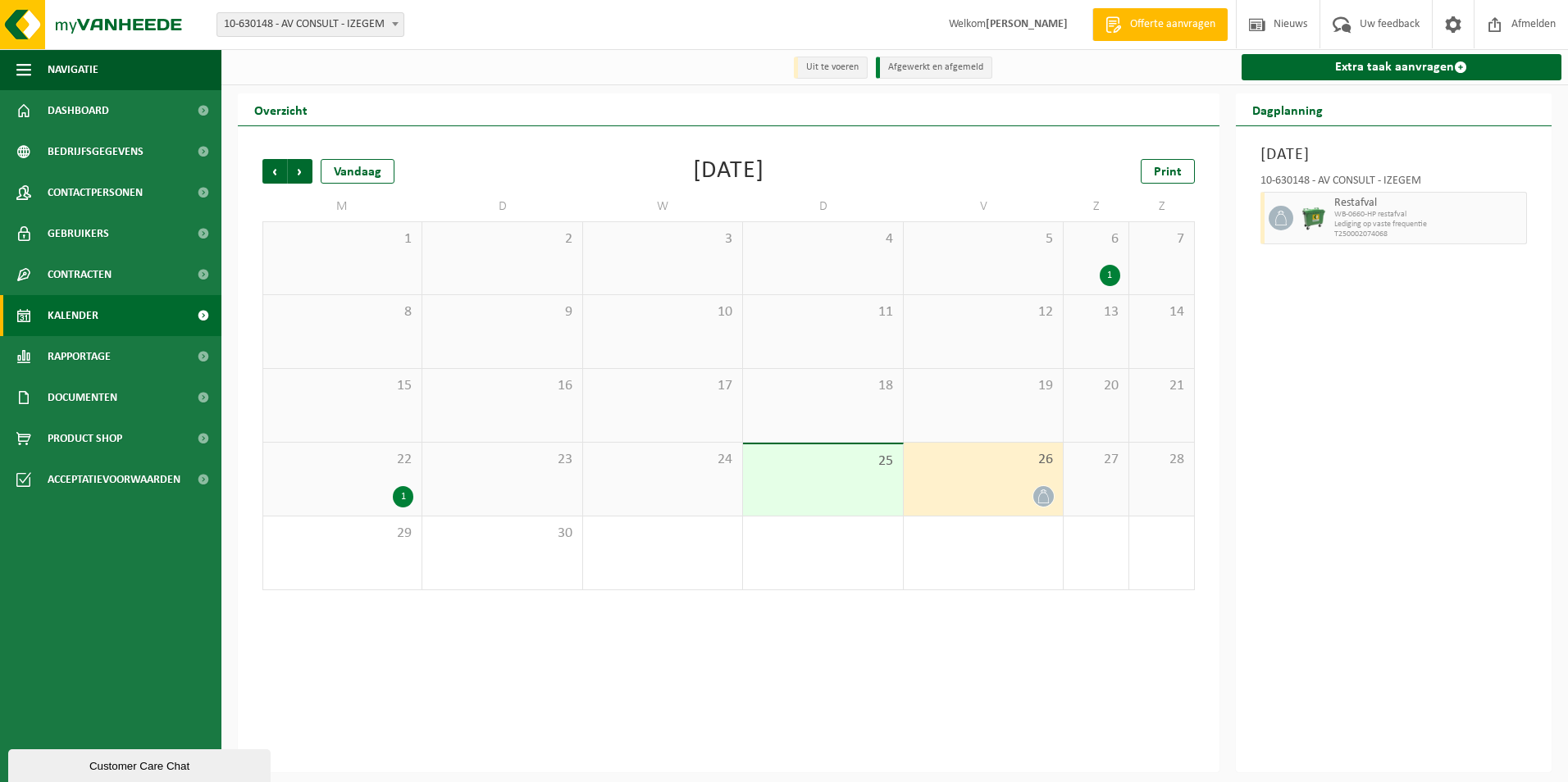
click at [1524, 222] on div "Restafval WB-0660-HP restafval Lediging op vaste frequentie T250002074068" at bounding box center [1428, 218] width 197 height 53
drag, startPoint x: 1530, startPoint y: 220, endPoint x: 1538, endPoint y: 218, distance: 8.2
click at [1537, 219] on div "Vrijdag 26 september 2025 10-630148 - AV CONSULT - IZEGEM Restafval WB-0660-HP …" at bounding box center [1394, 449] width 316 height 646
click at [1538, 218] on div "Vrijdag 26 september 2025 10-630148 - AV CONSULT - IZEGEM Restafval WB-0660-HP …" at bounding box center [1394, 449] width 316 height 646
drag, startPoint x: 1539, startPoint y: 218, endPoint x: 1404, endPoint y: 230, distance: 135.5
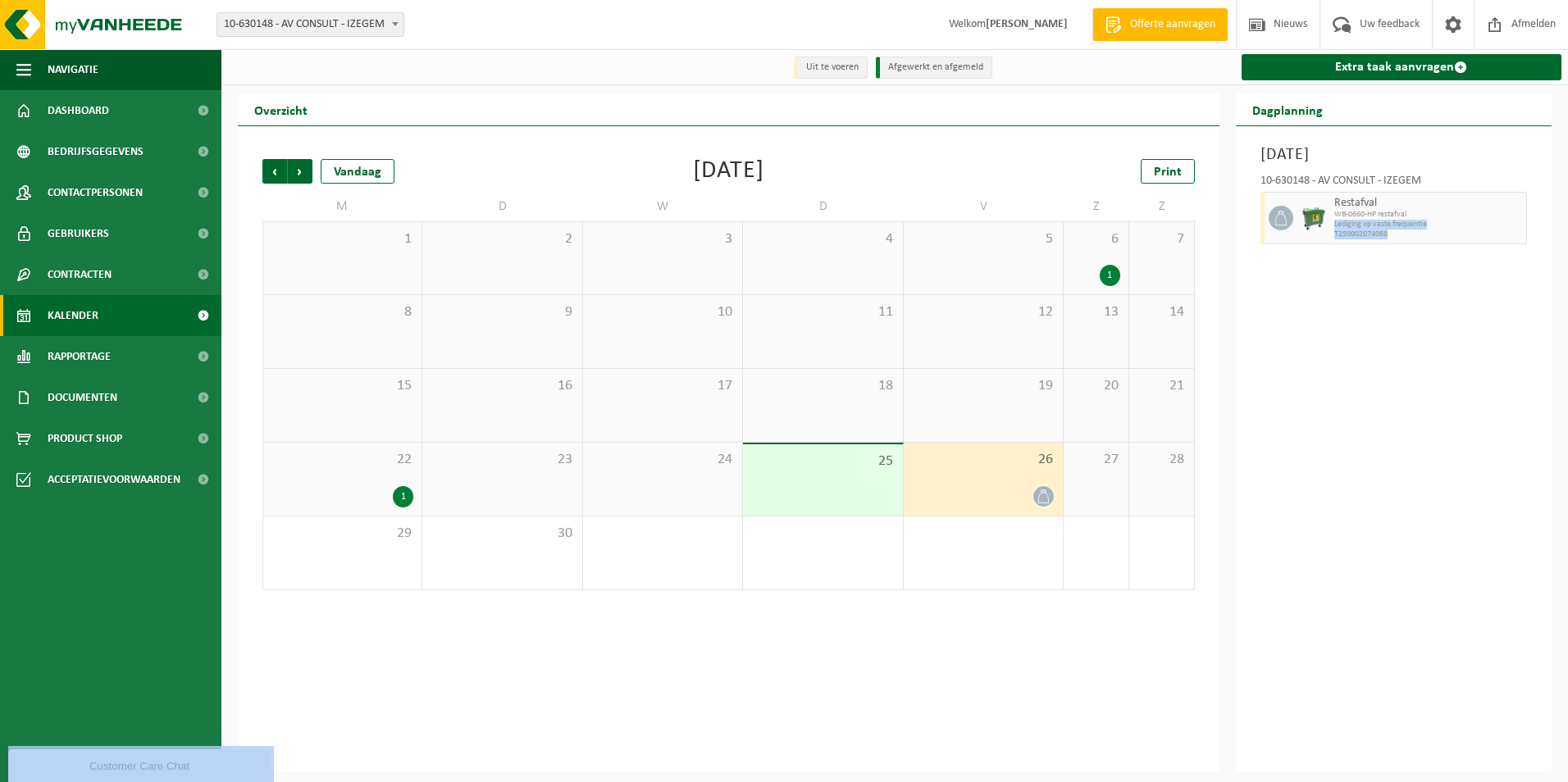
click at [1404, 230] on div "Vrijdag 26 september 2025 10-630148 - AV CONSULT - IZEGEM Restafval WB-0660-HP …" at bounding box center [1394, 449] width 316 height 646
drag, startPoint x: 1404, startPoint y: 230, endPoint x: 1440, endPoint y: 277, distance: 59.2
click at [1440, 277] on div "Vrijdag 26 september 2025 10-630148 - AV CONSULT - IZEGEM Restafval WB-0660-HP …" at bounding box center [1394, 449] width 316 height 646
click at [1368, 26] on span "Uw feedback" at bounding box center [1390, 24] width 68 height 49
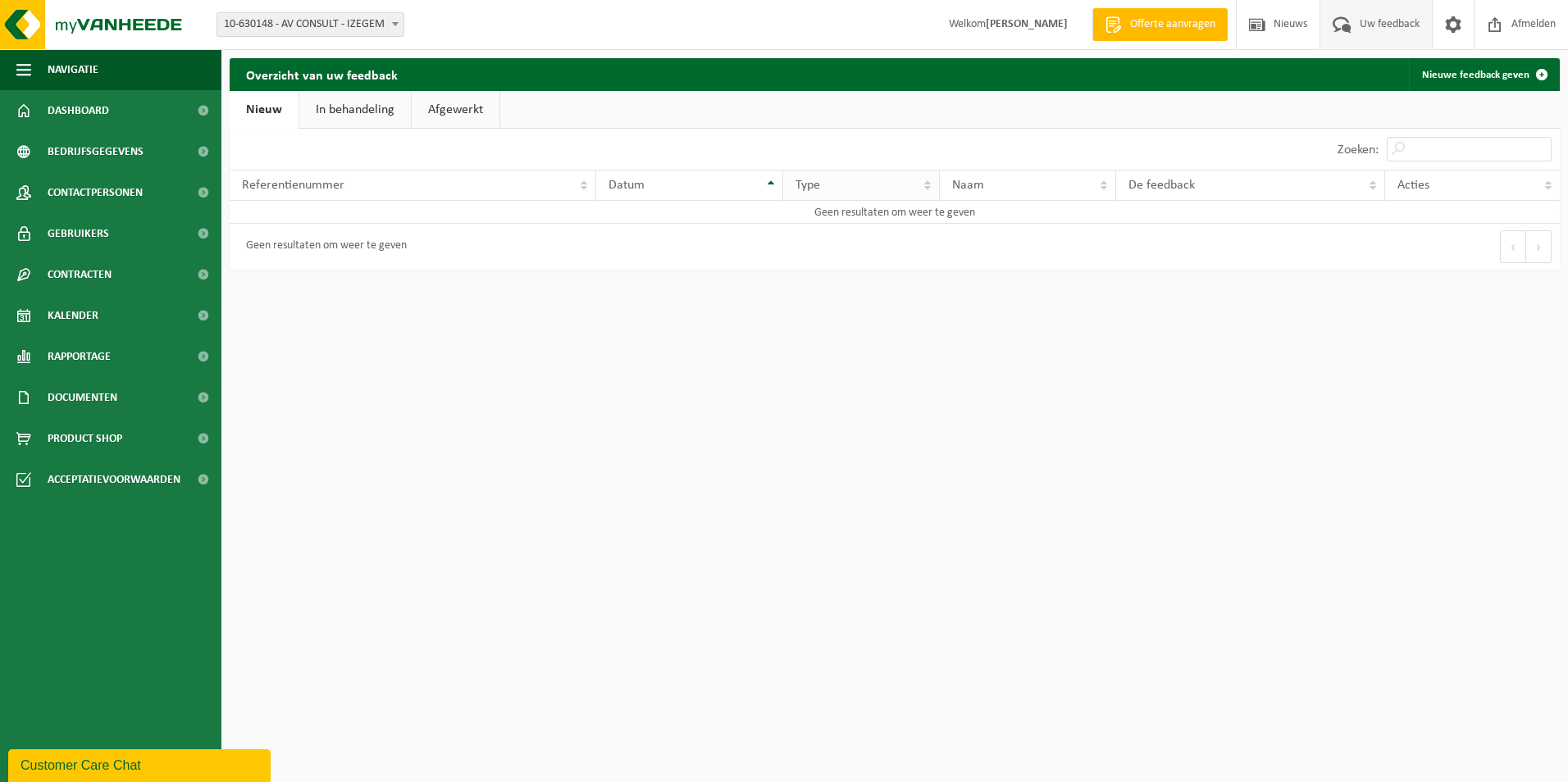
click at [924, 179] on th "Type" at bounding box center [862, 185] width 157 height 31
click at [927, 179] on th "Type" at bounding box center [862, 185] width 157 height 31
click at [1108, 178] on th "Naam" at bounding box center [1027, 185] width 176 height 31
click at [583, 181] on th "Referentienummer" at bounding box center [413, 185] width 367 height 31
click at [365, 206] on td "Geen resultaten om weer te geven" at bounding box center [895, 212] width 1330 height 23
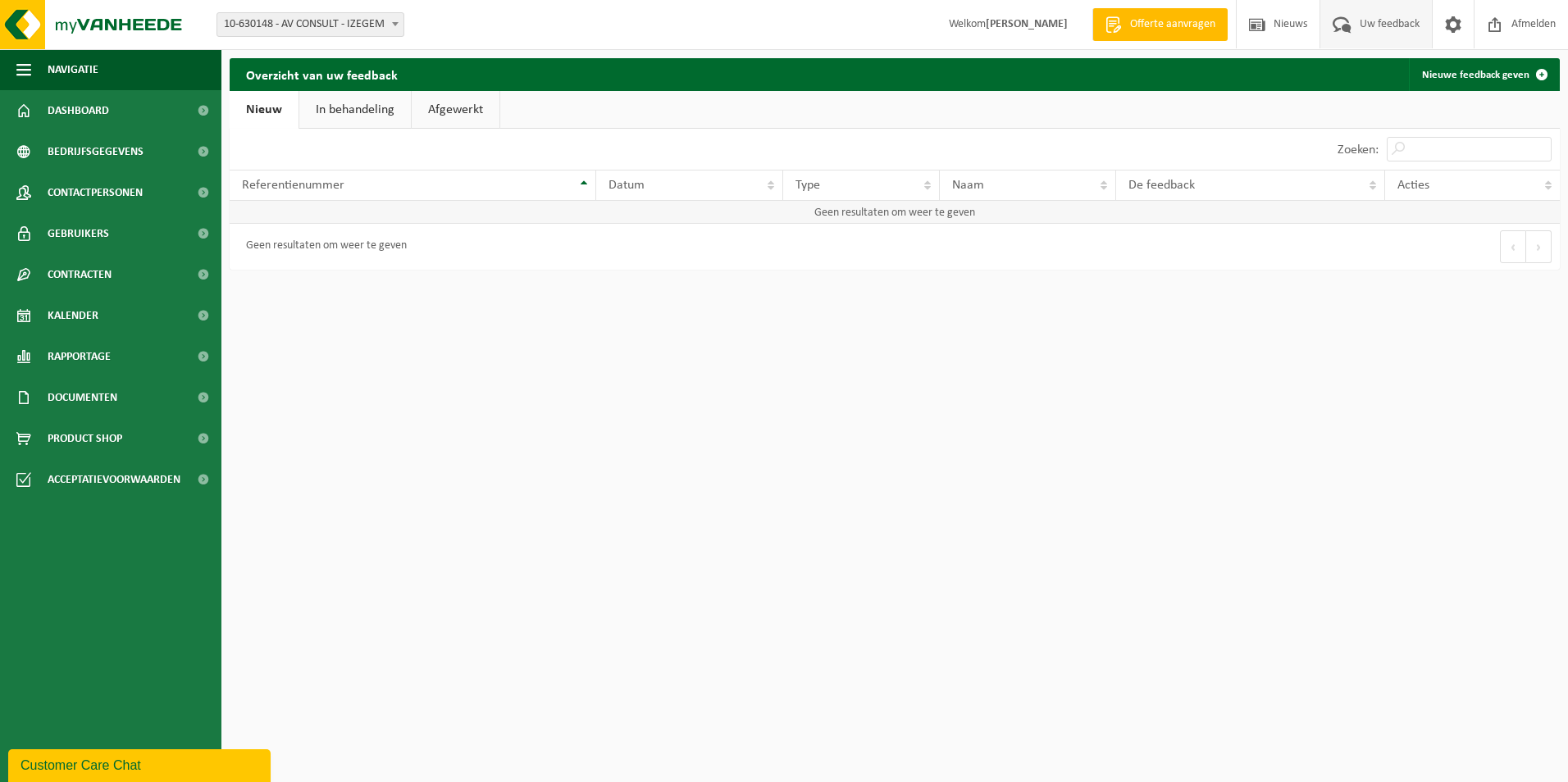
click at [775, 204] on td "Geen resultaten om weer te geven" at bounding box center [895, 212] width 1330 height 23
click at [848, 217] on td "Geen resultaten om weer te geven" at bounding box center [895, 212] width 1330 height 23
click at [1448, 19] on span at bounding box center [1453, 24] width 25 height 49
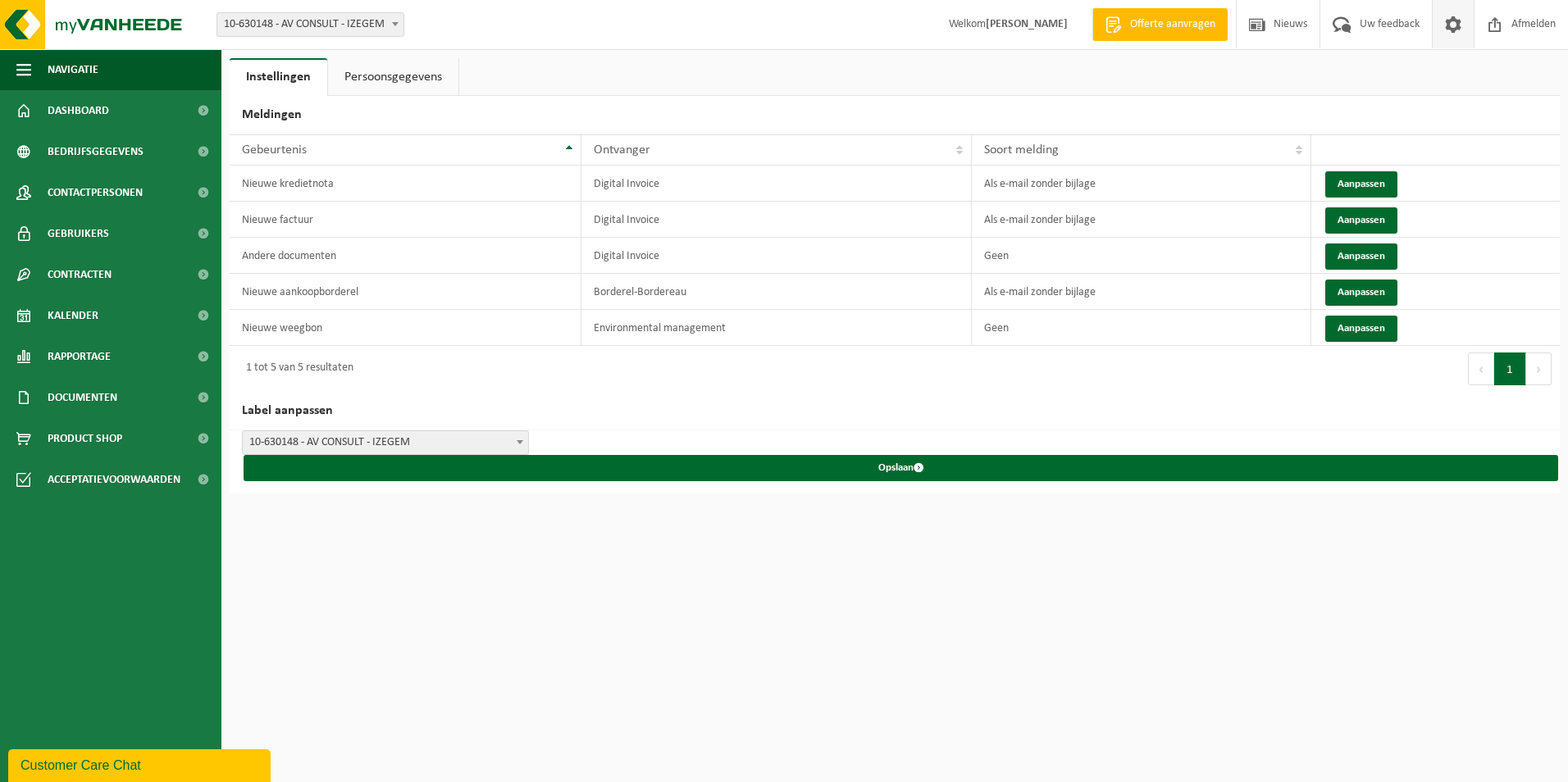
click at [290, 434] on span "10-630148 - AV CONSULT - IZEGEM" at bounding box center [385, 443] width 285 height 23
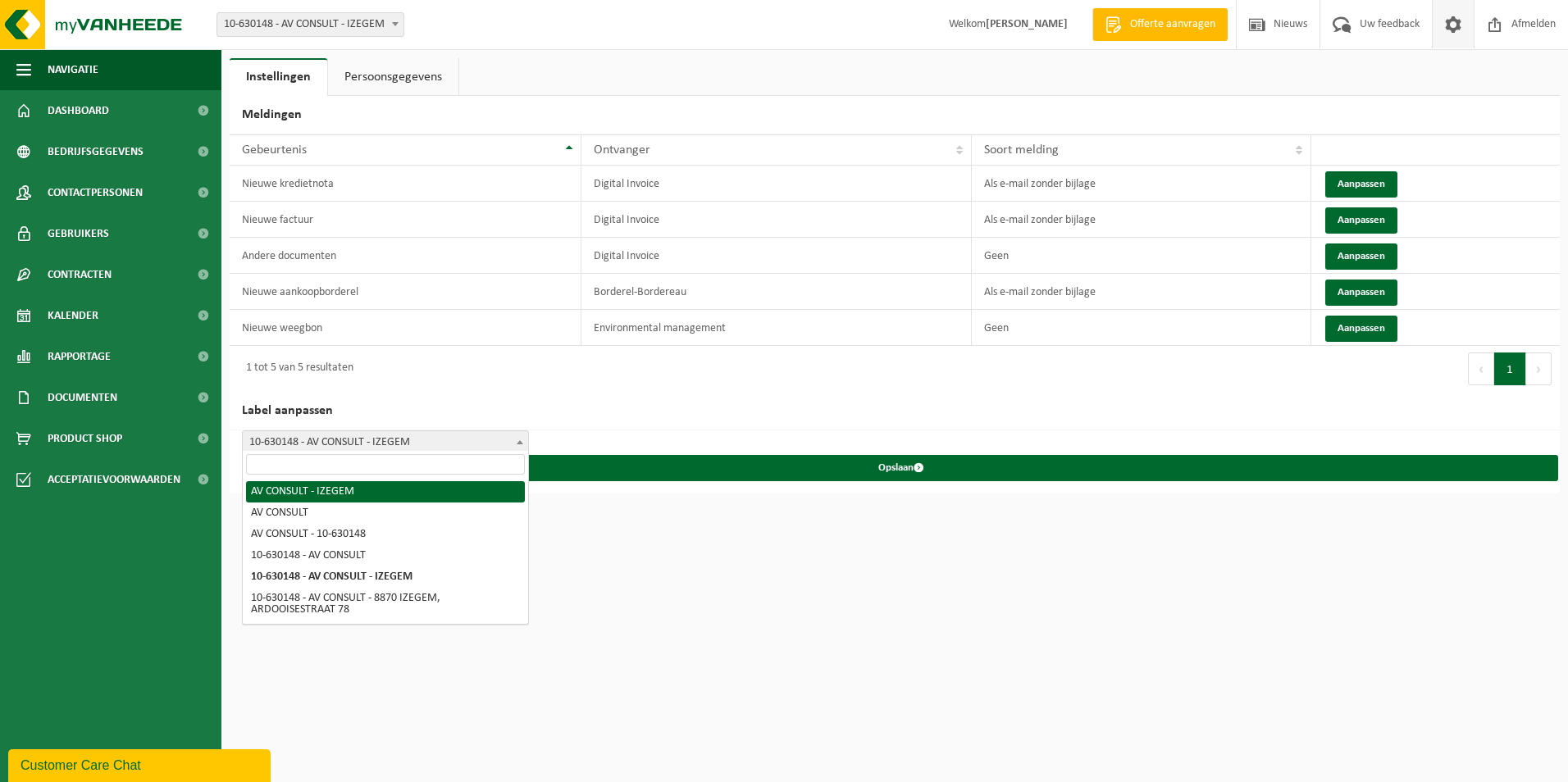
select select "0"
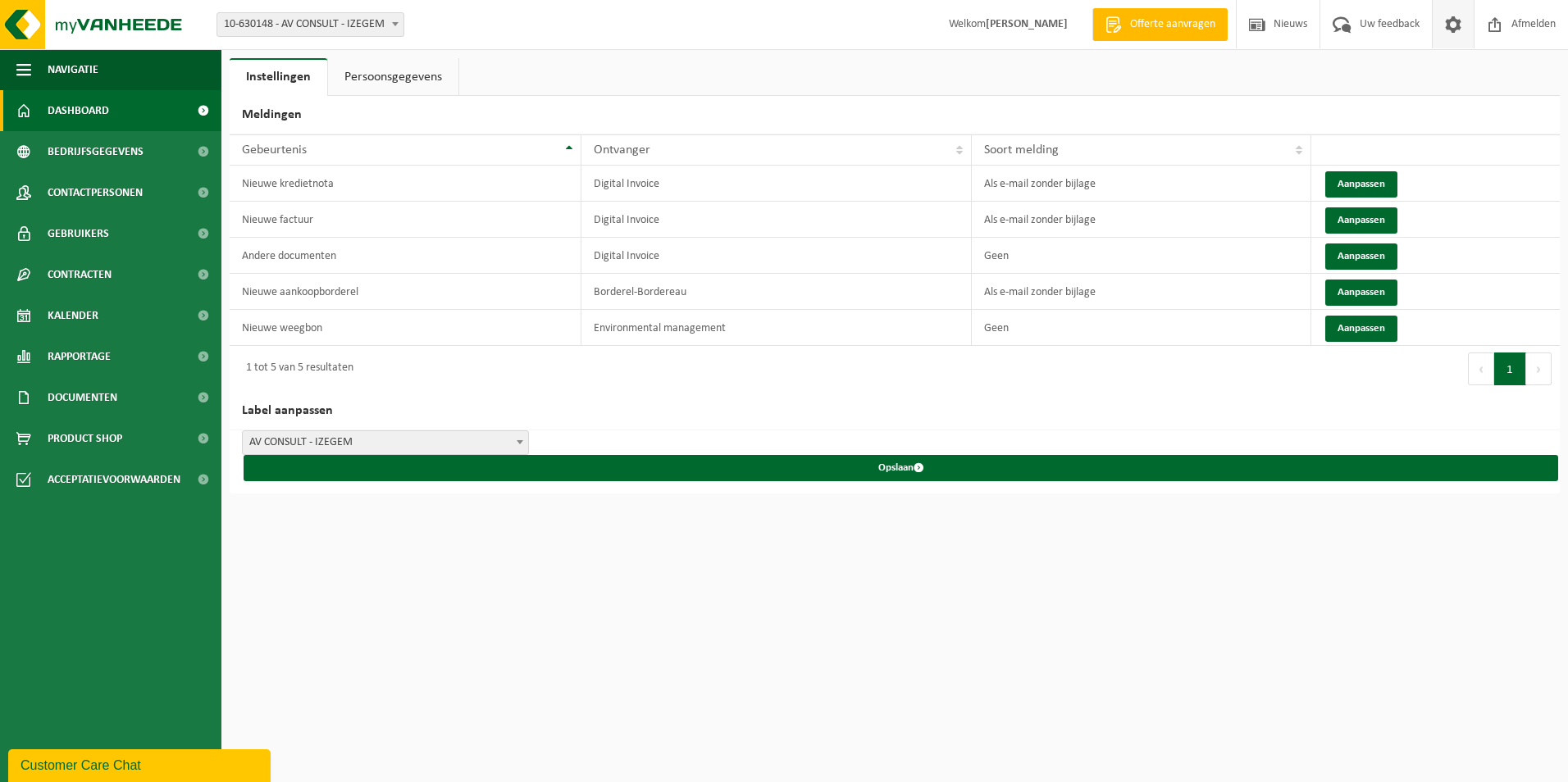
click at [93, 107] on span "Dashboard" at bounding box center [78, 111] width 61 height 41
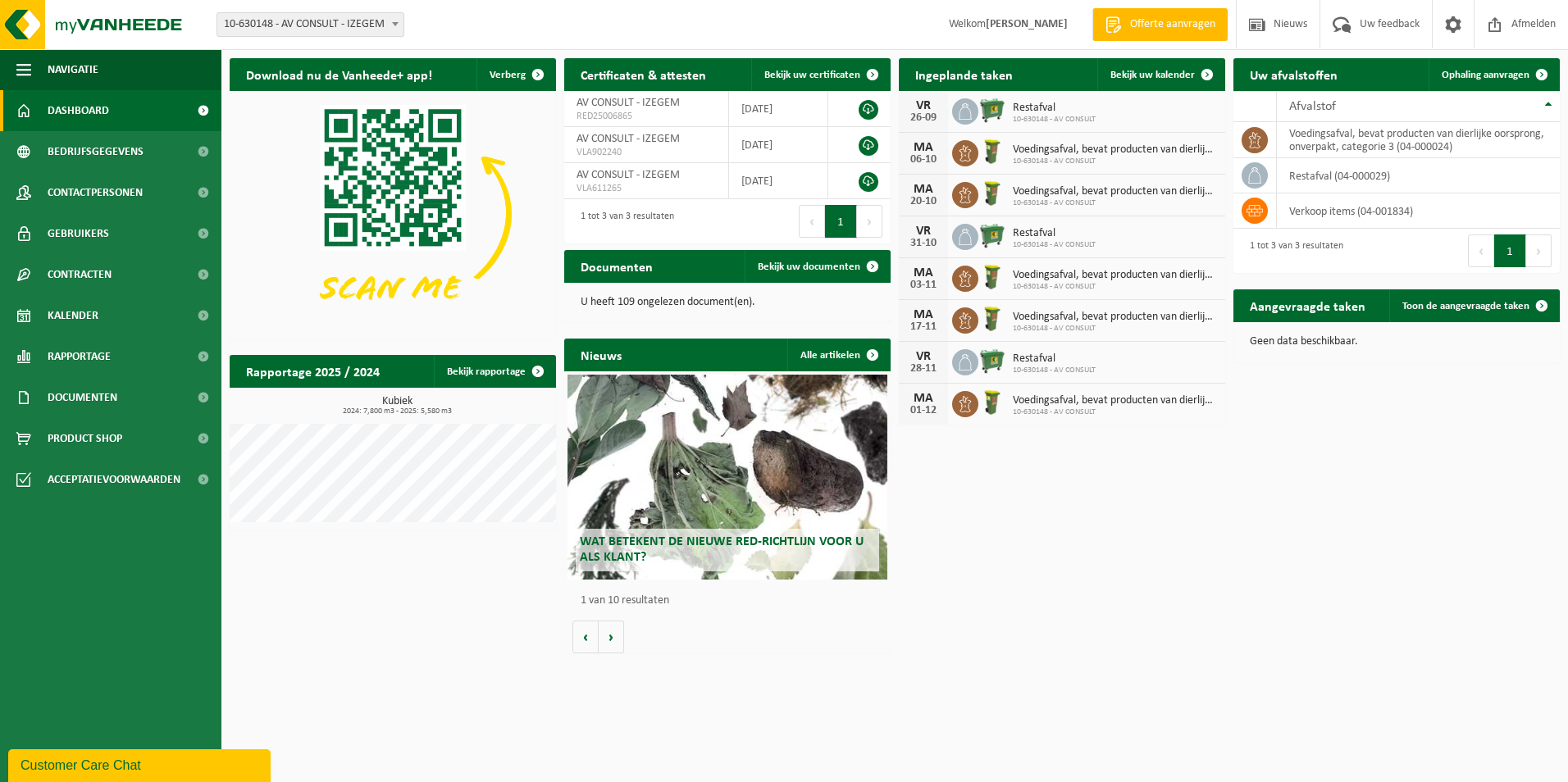
click at [1042, 111] on span "Restafval" at bounding box center [1054, 108] width 83 height 13
click at [942, 109] on div "[DATE]" at bounding box center [924, 111] width 50 height 41
click at [957, 111] on icon at bounding box center [965, 111] width 17 height 17
drag, startPoint x: 987, startPoint y: 120, endPoint x: 930, endPoint y: 114, distance: 57.3
drag, startPoint x: 930, startPoint y: 114, endPoint x: 1044, endPoint y: 622, distance: 520.6
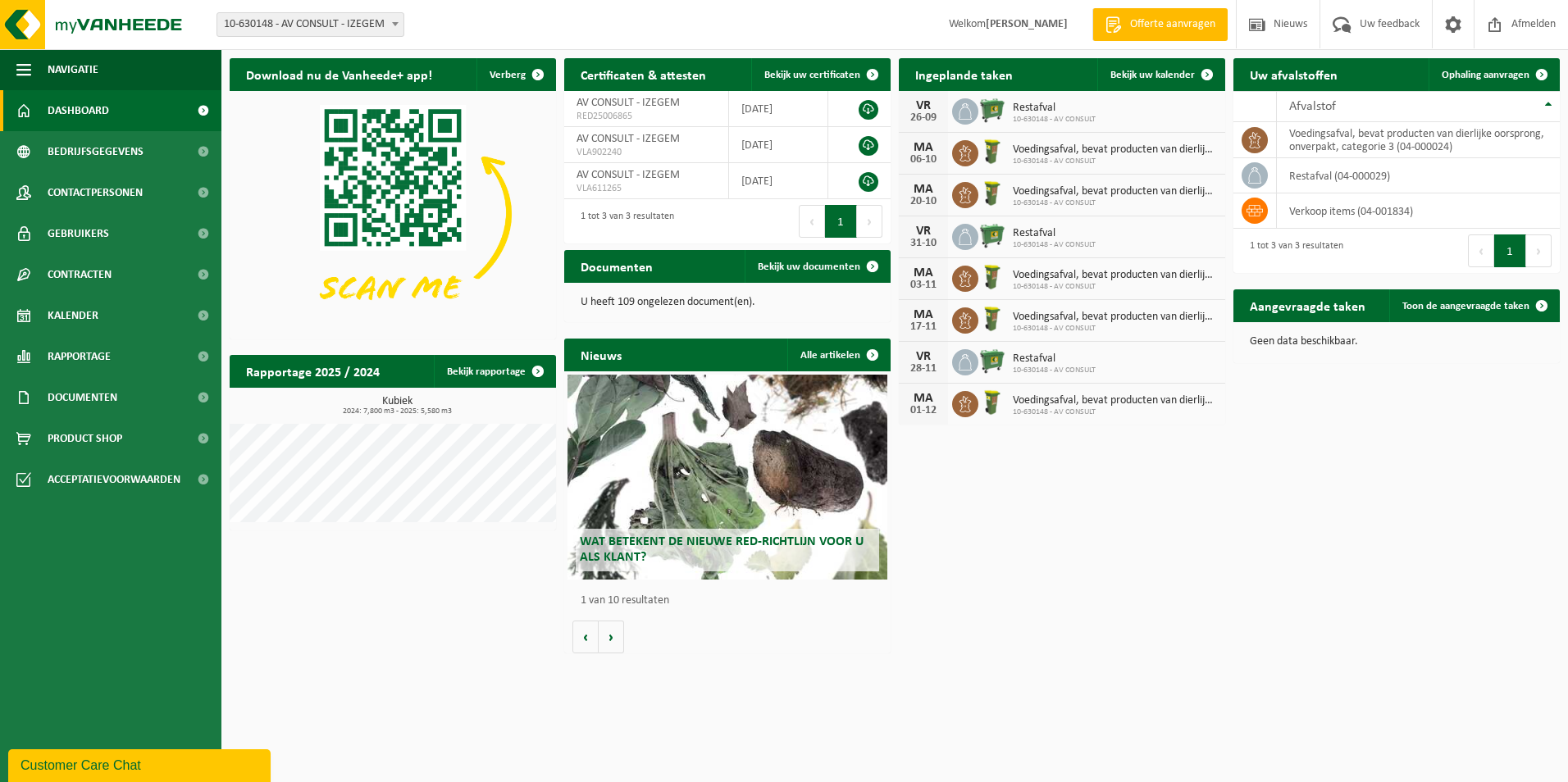
click at [1056, 662] on html "Vestiging: 10-630148 - AV CONSULT - IZEGEM 10-630148 - AV CONSULT - IZEGEM Welk…" at bounding box center [784, 391] width 1568 height 782
click at [934, 156] on div "06-10" at bounding box center [924, 160] width 33 height 12
click at [916, 156] on div "06-10" at bounding box center [924, 160] width 33 height 12
click at [971, 149] on icon at bounding box center [965, 154] width 17 height 17
drag, startPoint x: 1052, startPoint y: 159, endPoint x: 1140, endPoint y: 69, distance: 125.9
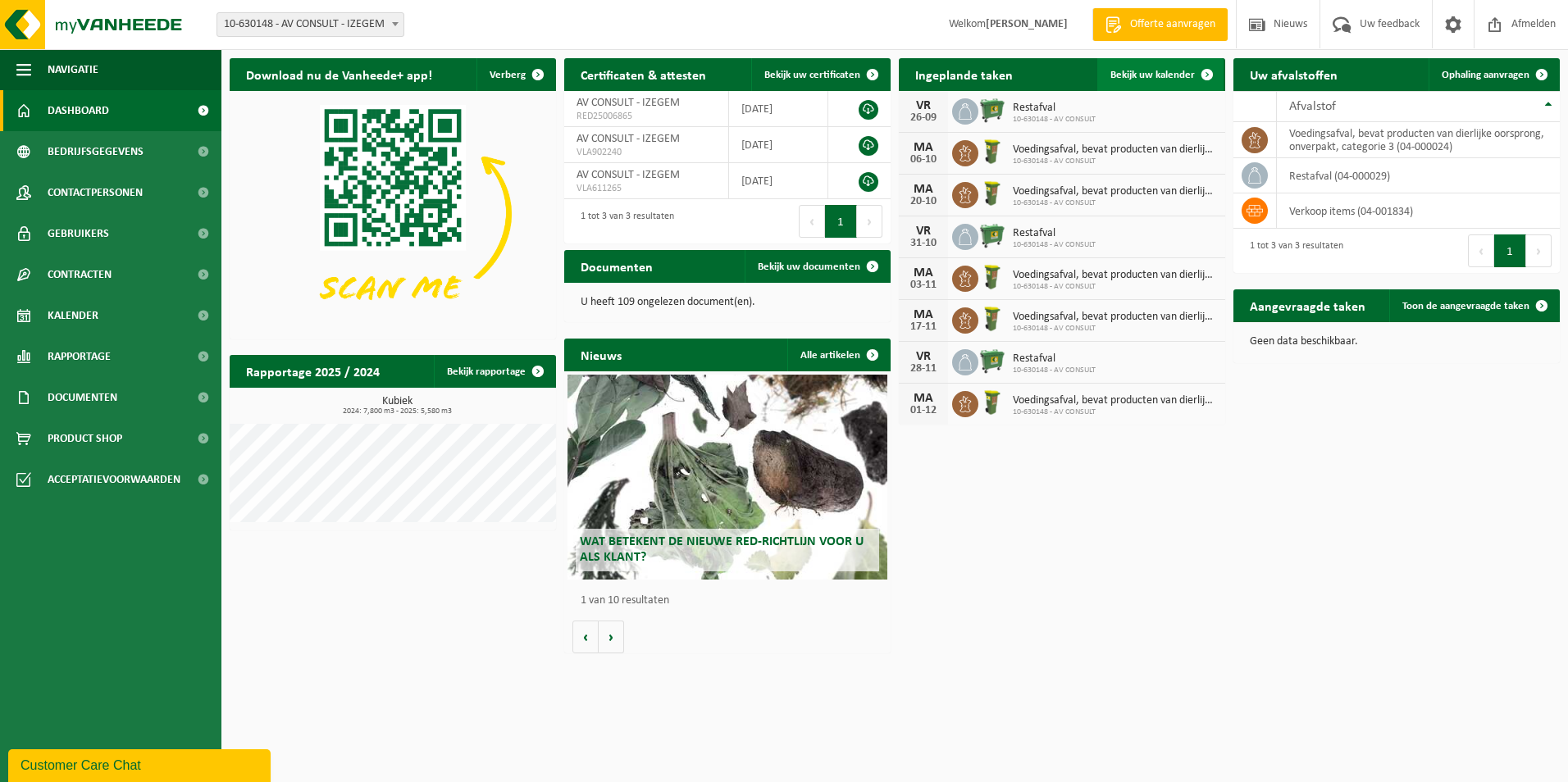
click at [1140, 69] on span "Bekijk uw kalender" at bounding box center [1152, 74] width 84 height 11
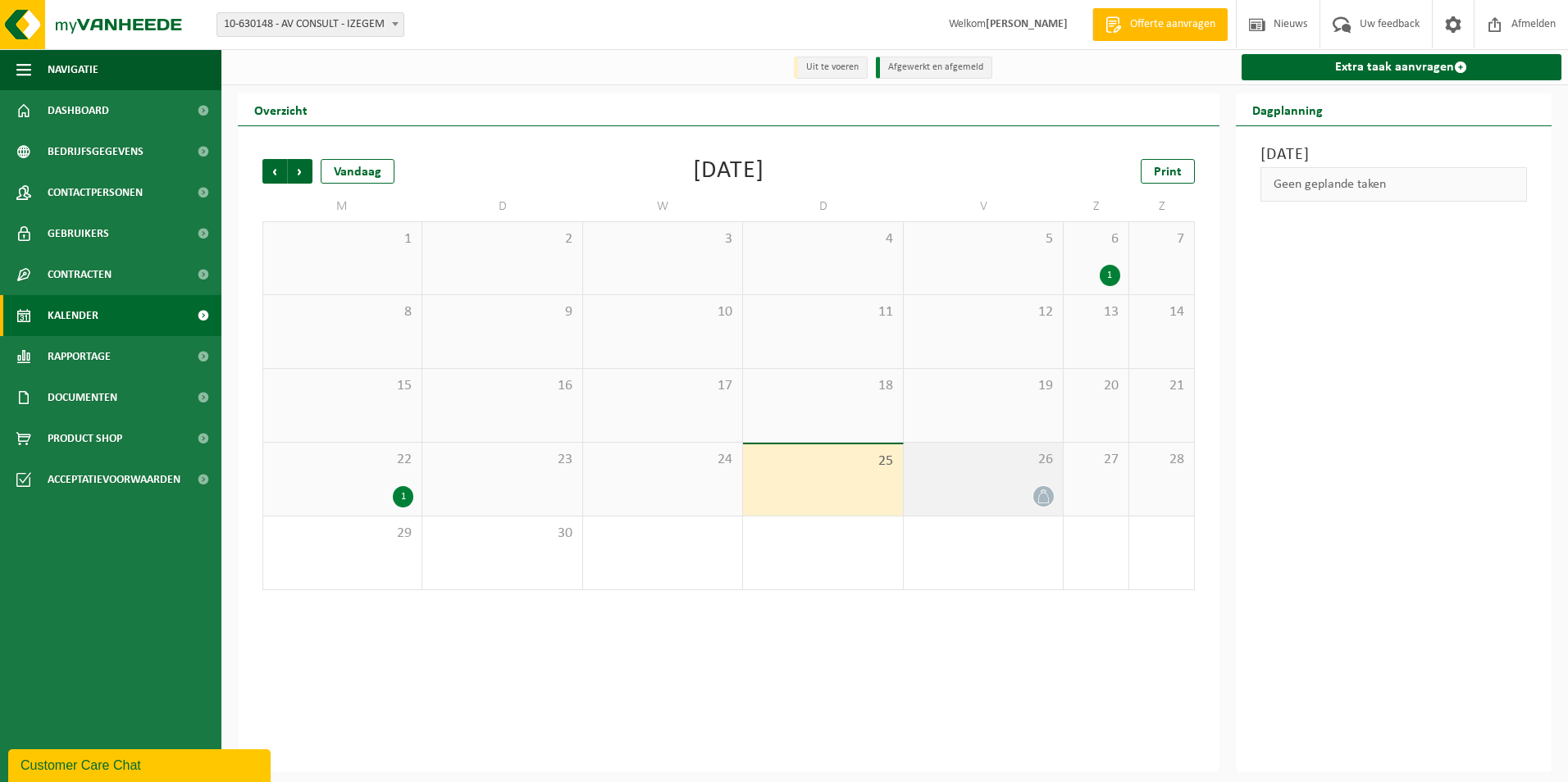
click at [1008, 476] on div "26" at bounding box center [983, 479] width 159 height 73
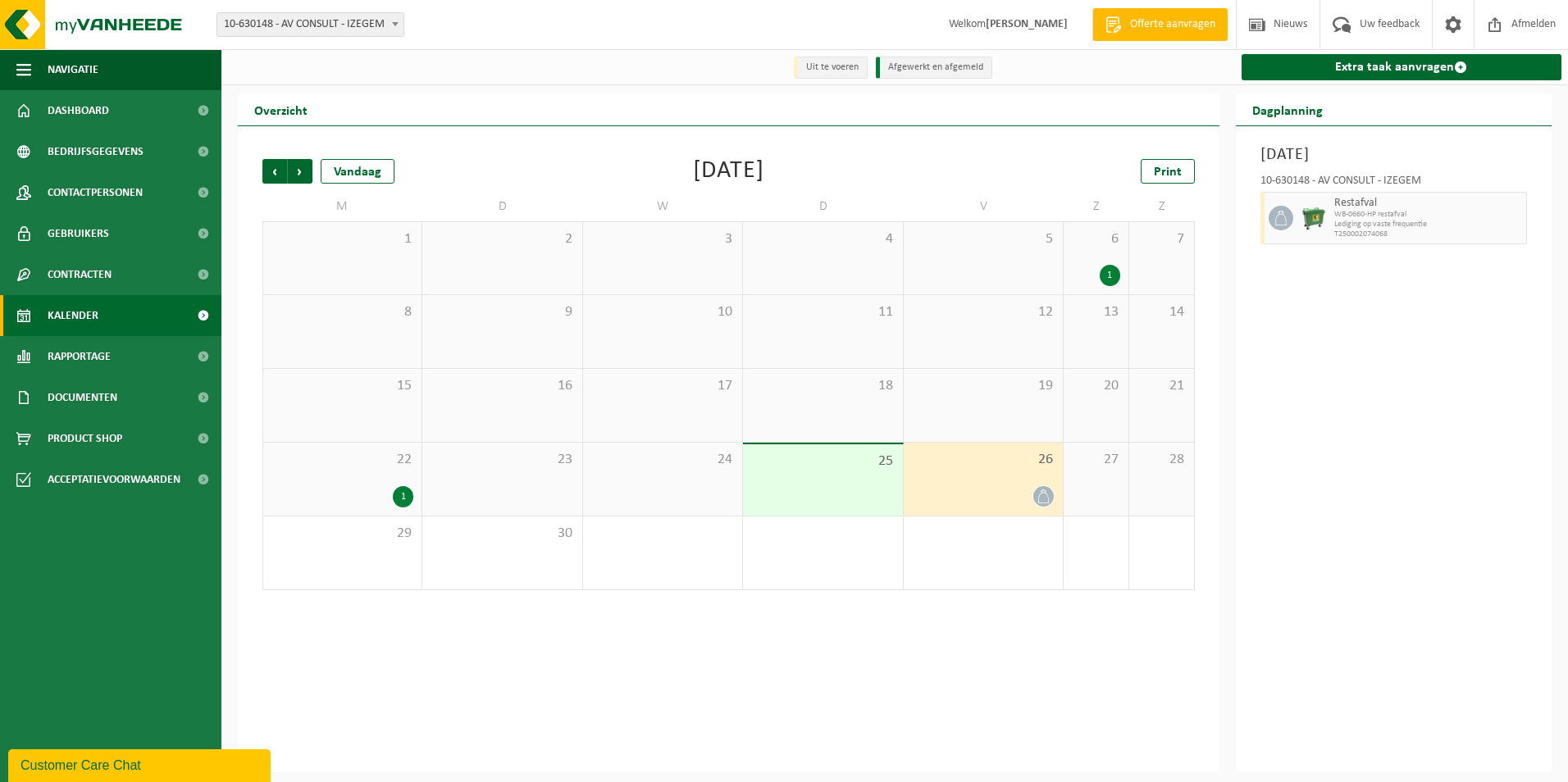
drag, startPoint x: 1527, startPoint y: 211, endPoint x: 1478, endPoint y: 169, distance: 64.5
click at [1484, 169] on div "10-630148 - AV CONSULT - IZEGEM Restafval WB-0660-HP restafval Lediging op vast…" at bounding box center [1394, 206] width 283 height 79
click at [1402, 187] on div "10-630148 - AV CONSULT - IZEGEM" at bounding box center [1395, 183] width 268 height 17
click at [1368, 204] on span "Restafval" at bounding box center [1428, 203] width 188 height 13
click at [1359, 204] on span "Restafval" at bounding box center [1428, 203] width 188 height 13
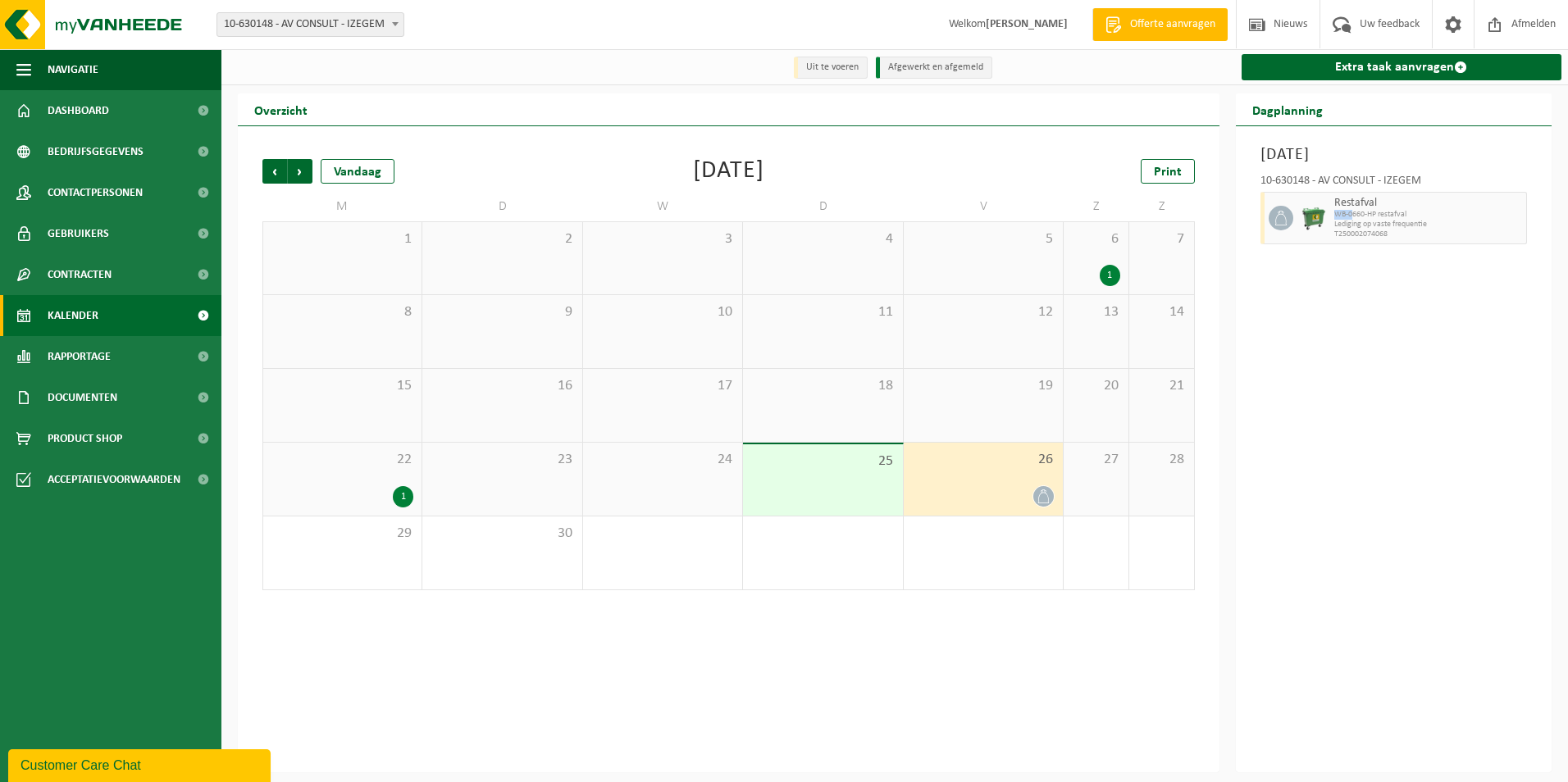
click at [1308, 220] on div "Restafval WB-0660-HP restafval Lediging op vaste frequentie T250002074068" at bounding box center [1395, 218] width 268 height 53
drag, startPoint x: 1308, startPoint y: 220, endPoint x: 1284, endPoint y: 221, distance: 24.0
click at [1284, 221] on icon at bounding box center [1281, 218] width 15 height 15
click at [1282, 221] on icon at bounding box center [1281, 218] width 15 height 15
drag, startPoint x: 1282, startPoint y: 221, endPoint x: 1273, endPoint y: 218, distance: 9.5
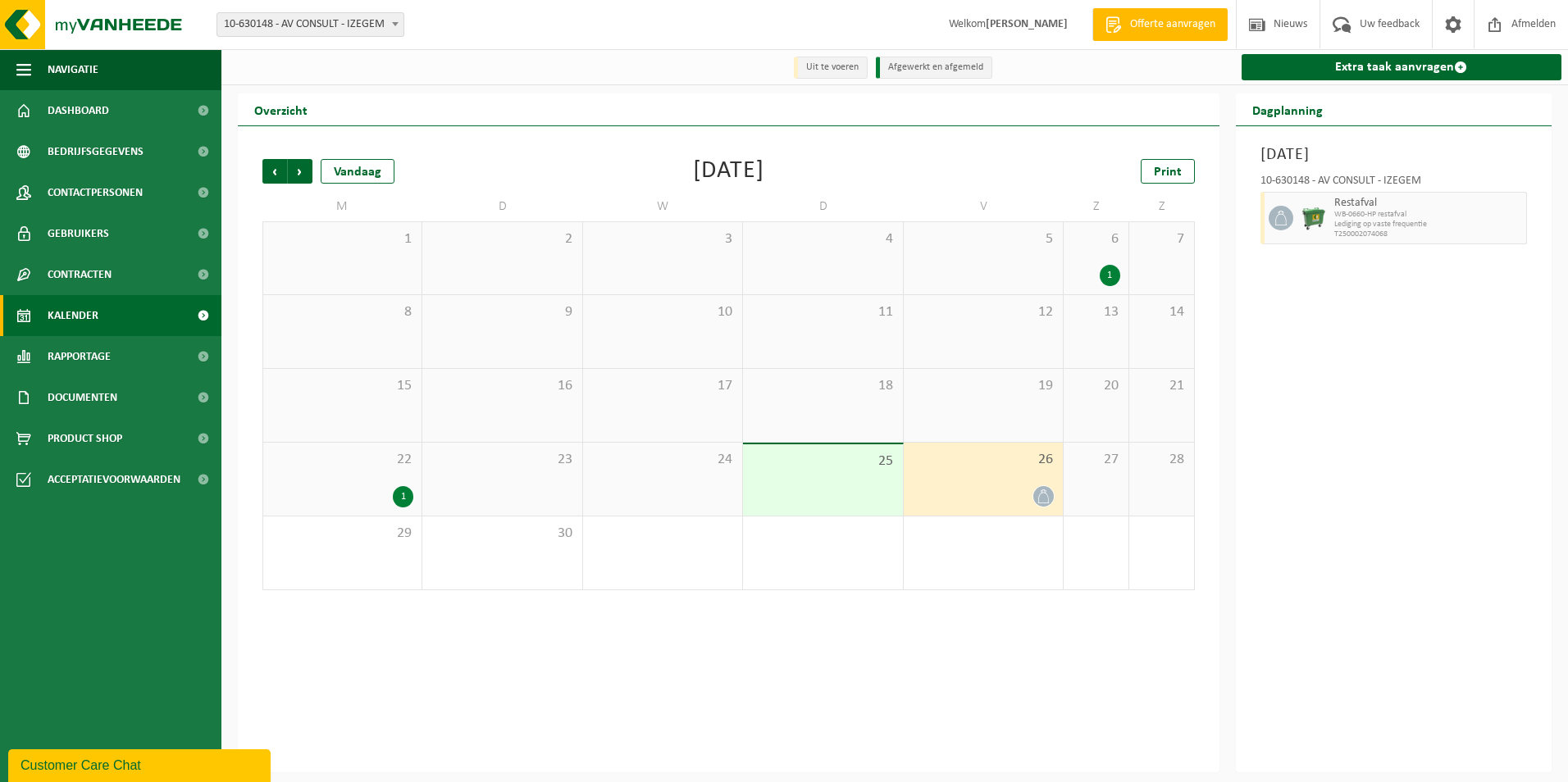
click at [1273, 218] on icon at bounding box center [1281, 218] width 15 height 15
click at [60, 69] on span "Navigatie" at bounding box center [74, 70] width 51 height 41
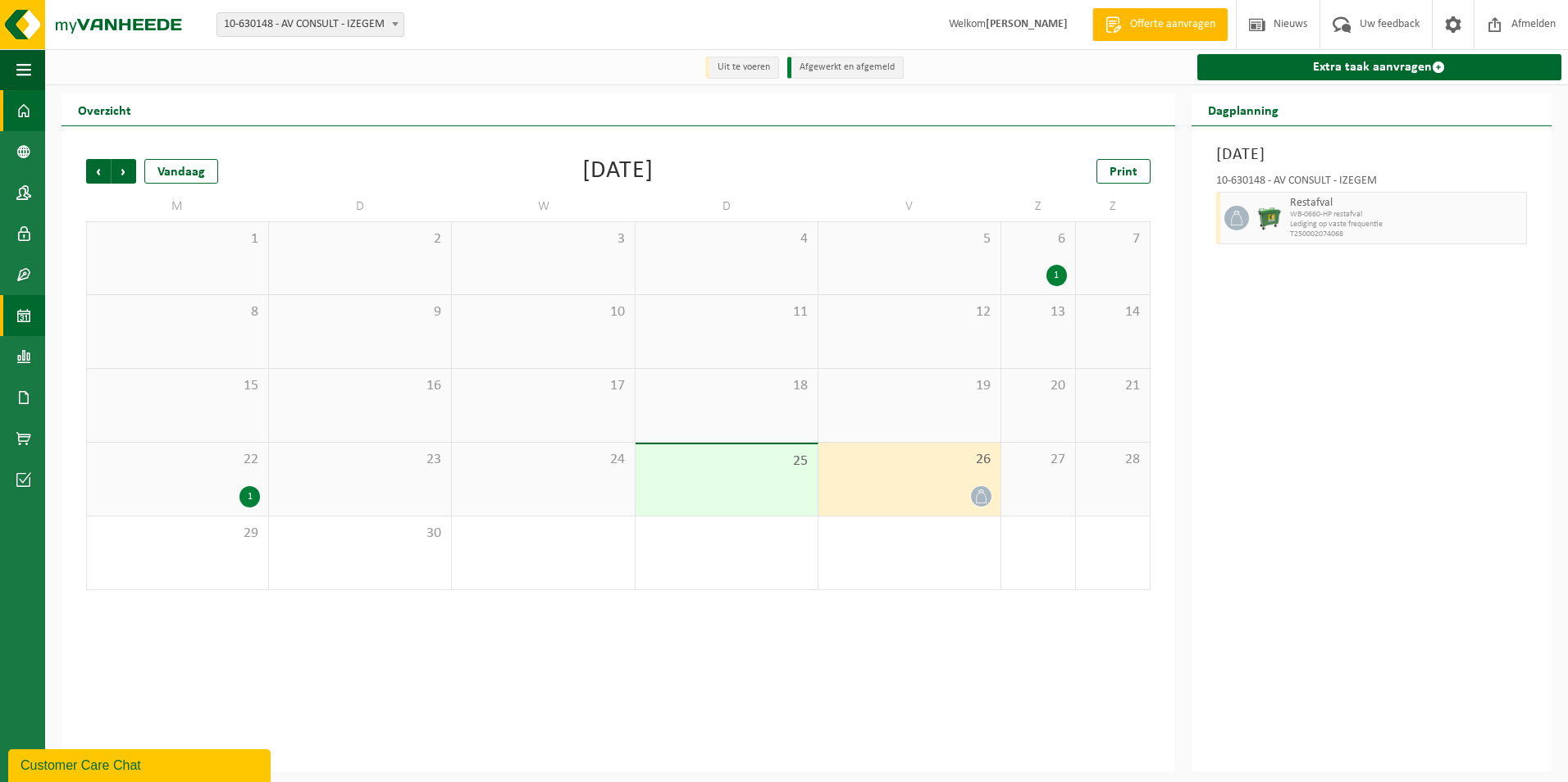
click at [23, 102] on span at bounding box center [24, 111] width 15 height 41
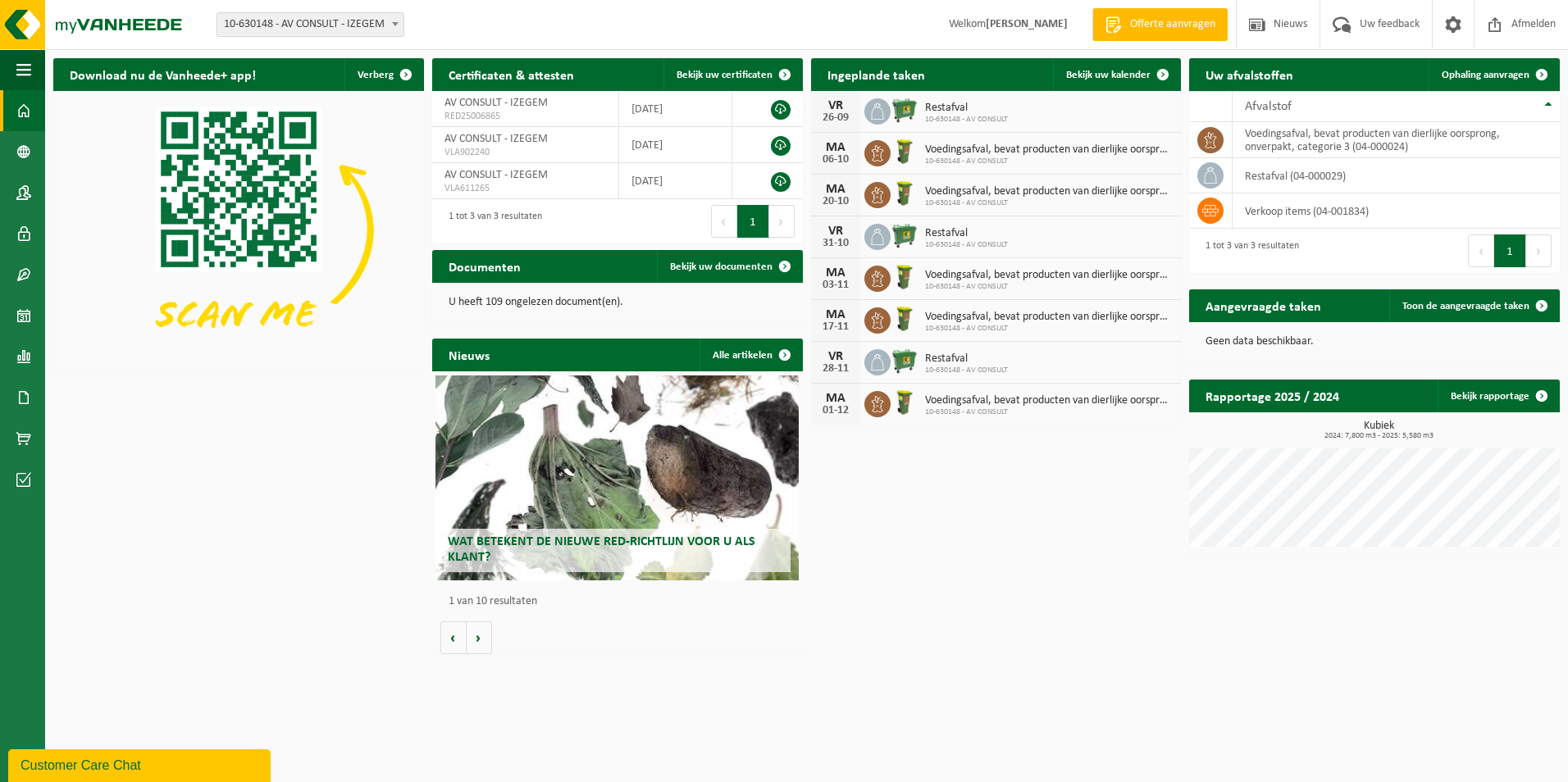
click at [48, 119] on div "Download nu de Vanheede+ app! Verberg Certificaten & attesten Bekijk uw certifi…" at bounding box center [806, 356] width 1523 height 612
click at [33, 21] on img at bounding box center [98, 25] width 197 height 50
click at [93, 28] on img at bounding box center [98, 25] width 197 height 50
click at [106, 25] on img at bounding box center [98, 25] width 197 height 50
click at [28, 147] on span at bounding box center [24, 152] width 15 height 41
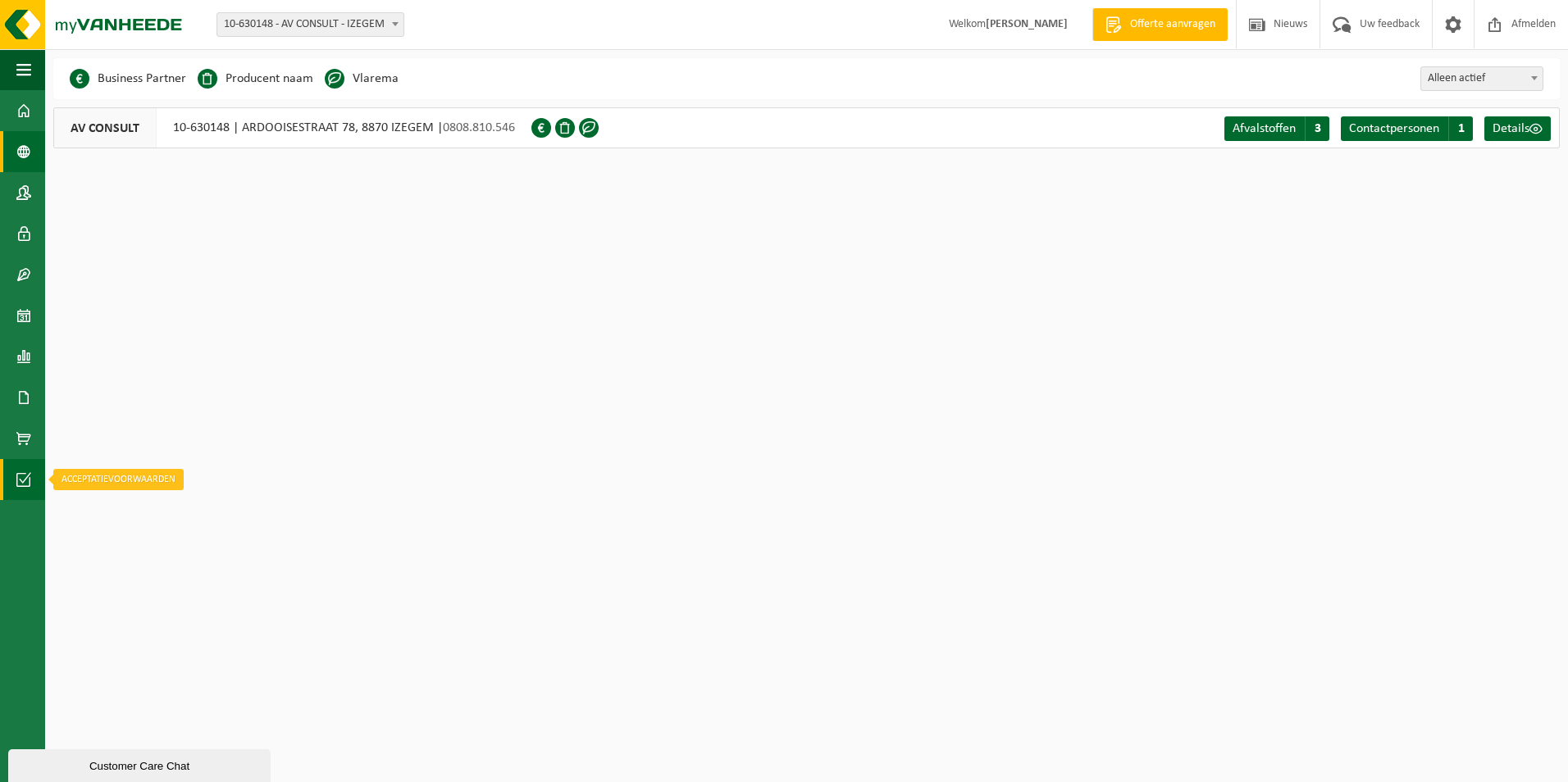
click at [30, 473] on span at bounding box center [24, 480] width 15 height 41
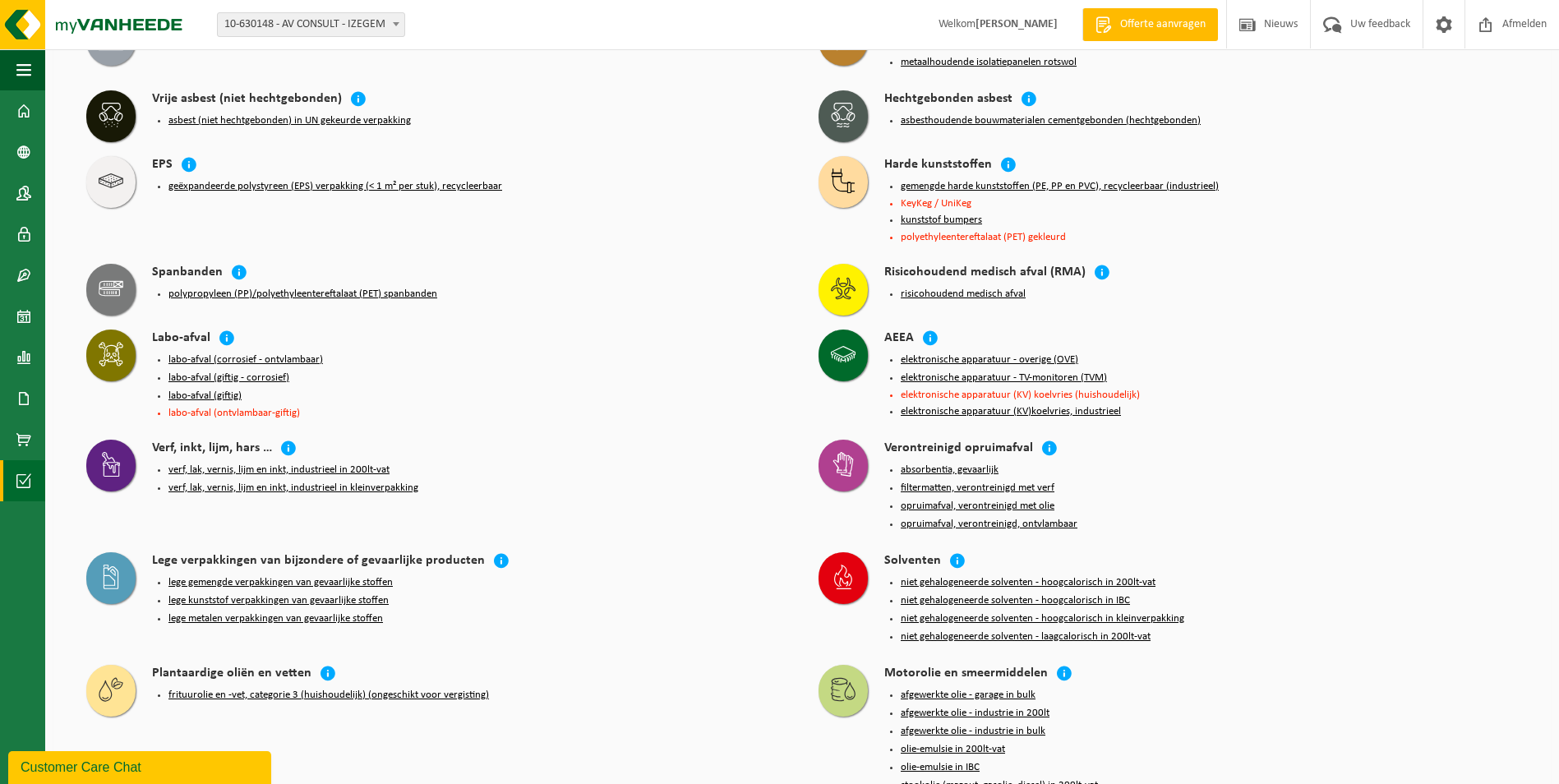
scroll to position [1323, 0]
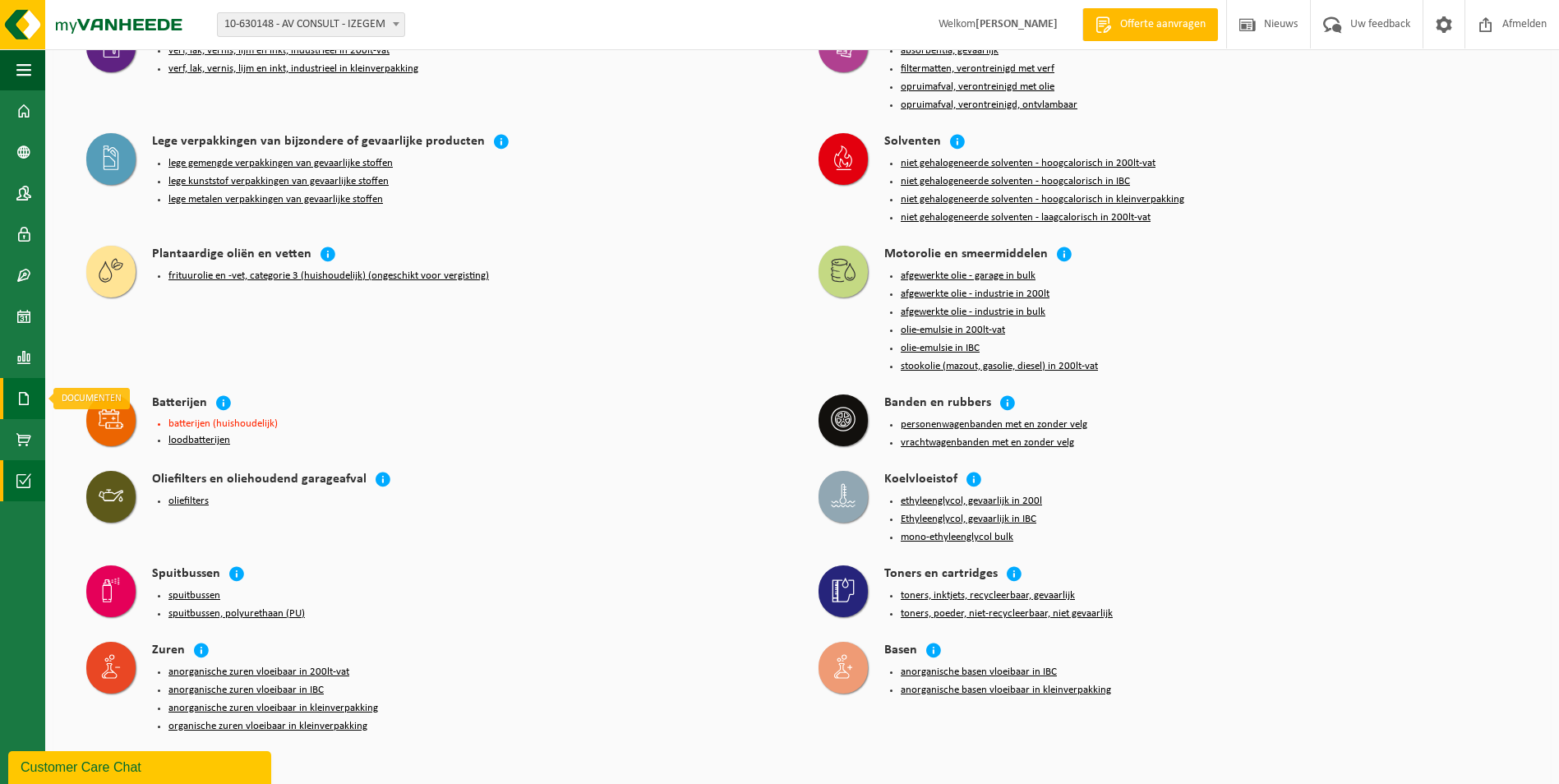
click at [30, 398] on span at bounding box center [24, 399] width 15 height 41
click at [128, 432] on span "Documenten" at bounding box center [125, 434] width 60 height 31
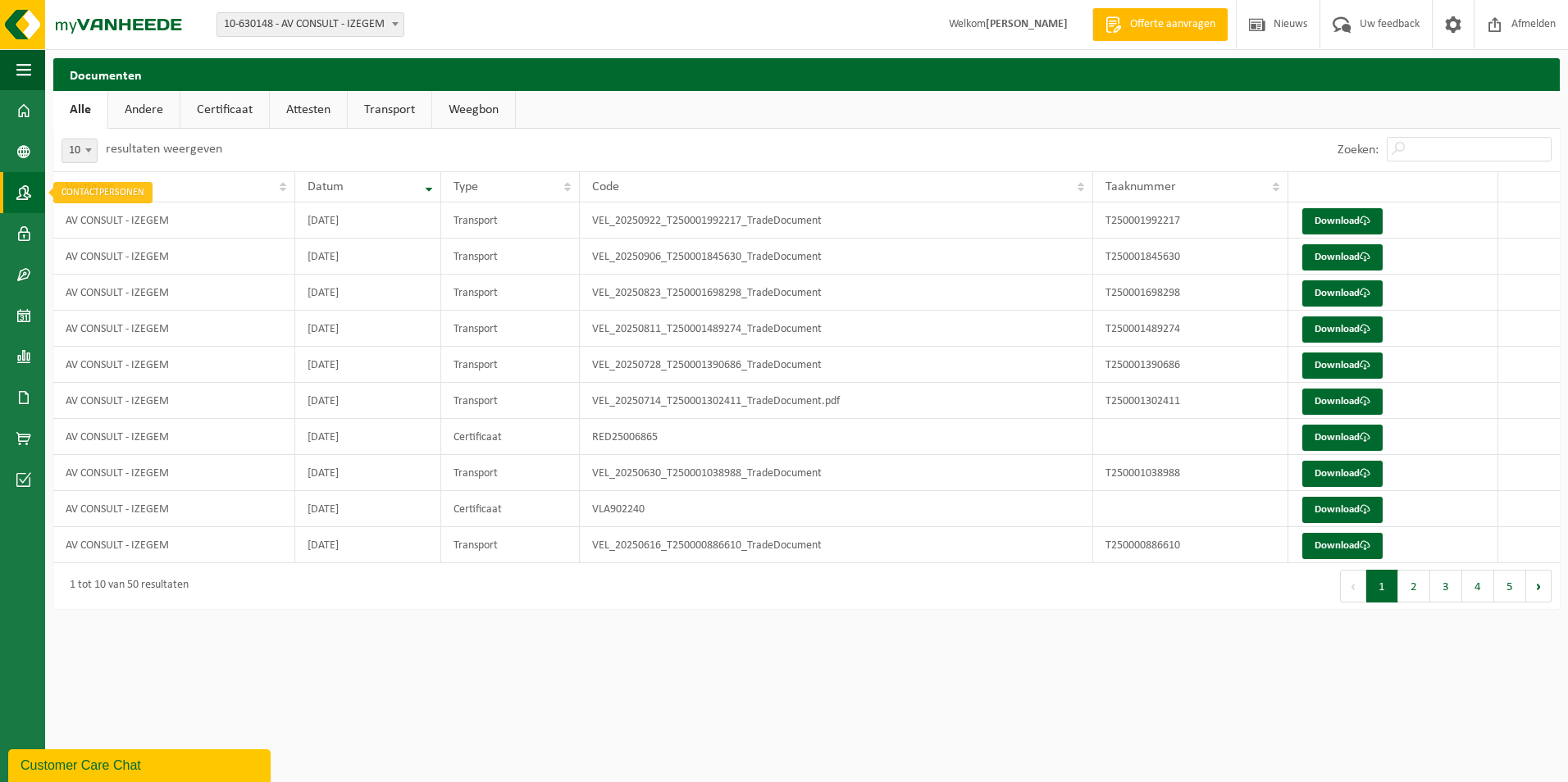
click at [16, 187] on link "Contactpersonen" at bounding box center [22, 192] width 45 height 41
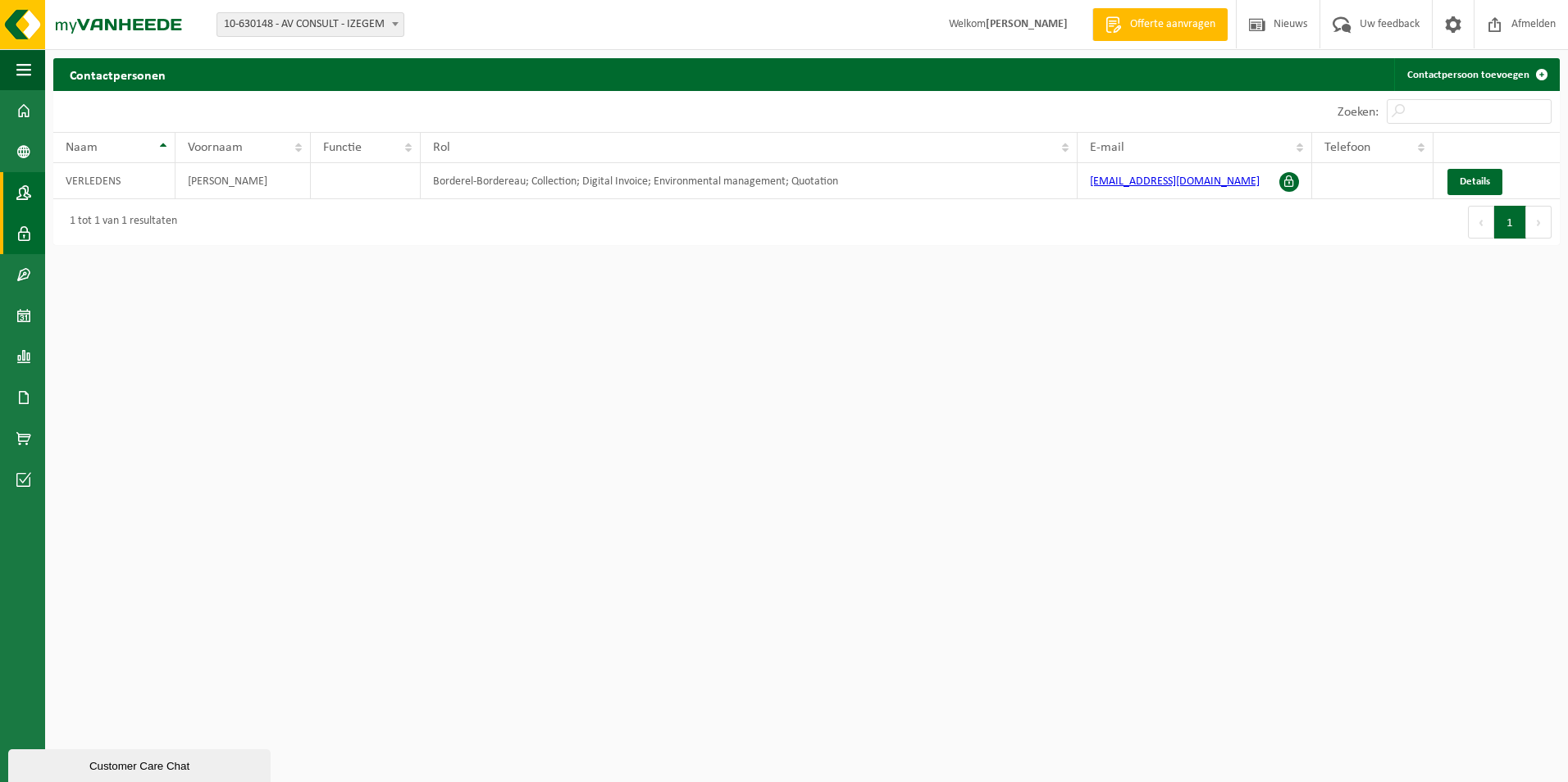
click at [32, 234] on link "Gebruikers" at bounding box center [22, 234] width 45 height 41
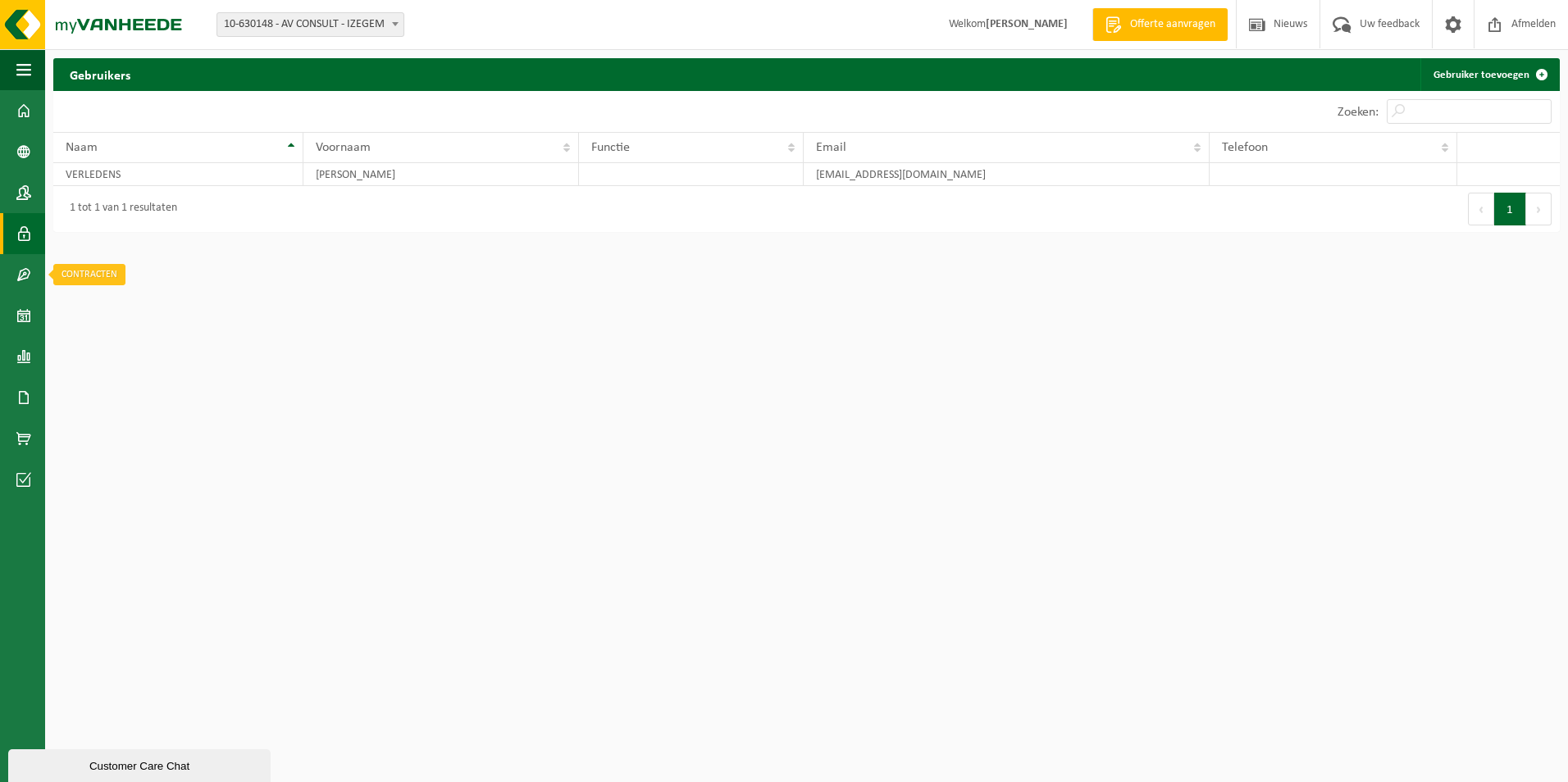
click at [20, 268] on span at bounding box center [24, 275] width 15 height 41
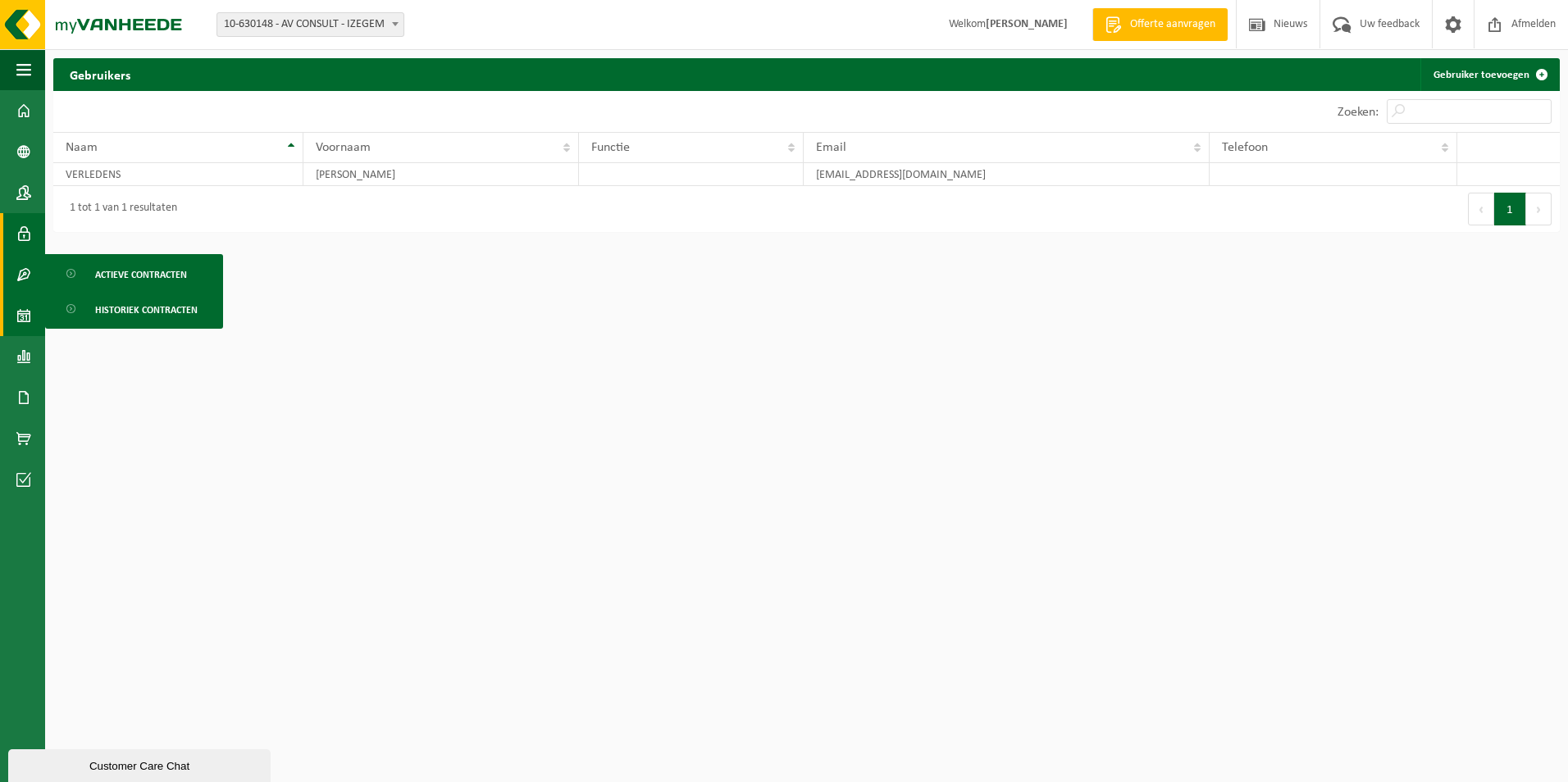
click at [25, 309] on span at bounding box center [24, 315] width 15 height 41
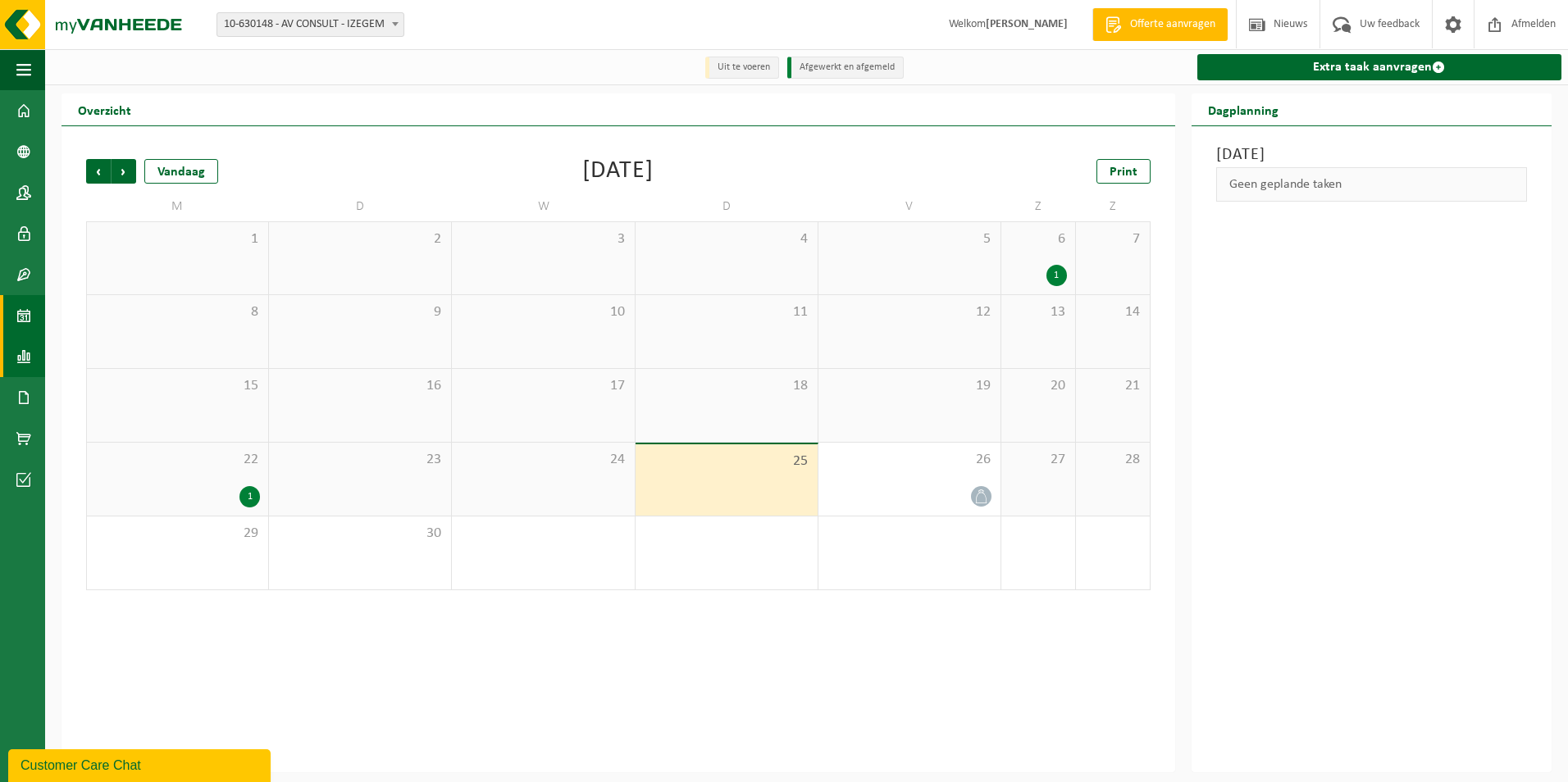
click at [22, 352] on span at bounding box center [24, 357] width 15 height 41
